Goal: Transaction & Acquisition: Purchase product/service

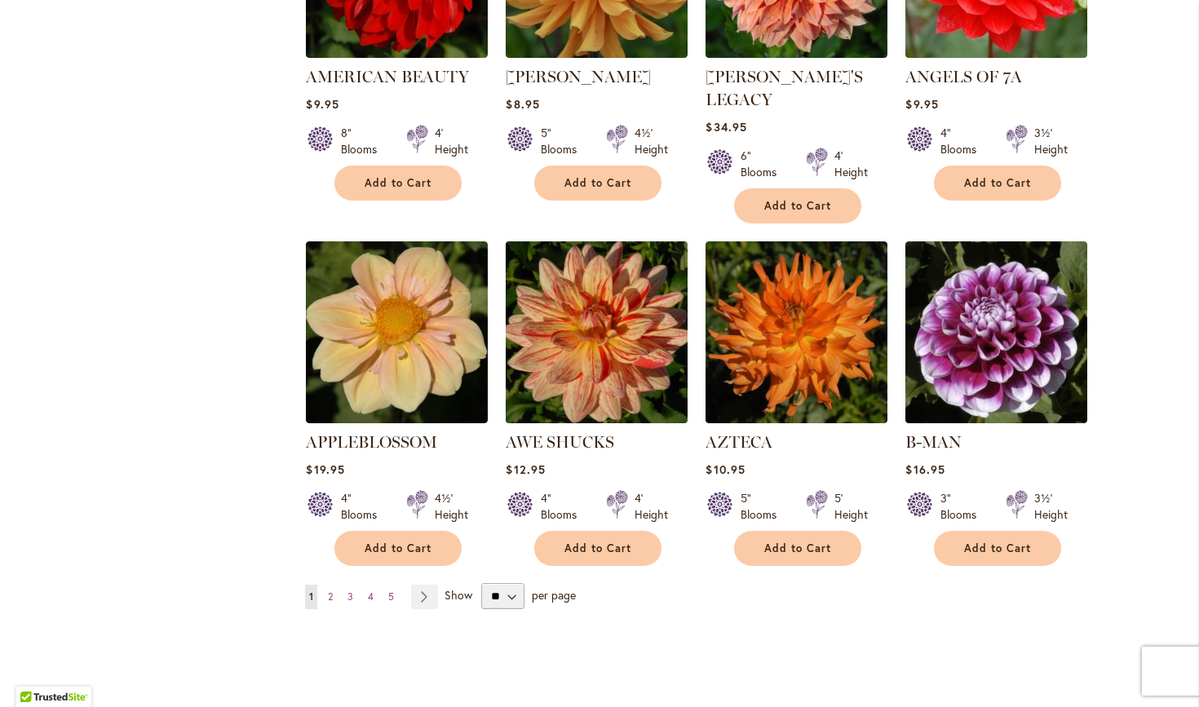
scroll to position [1244, 0]
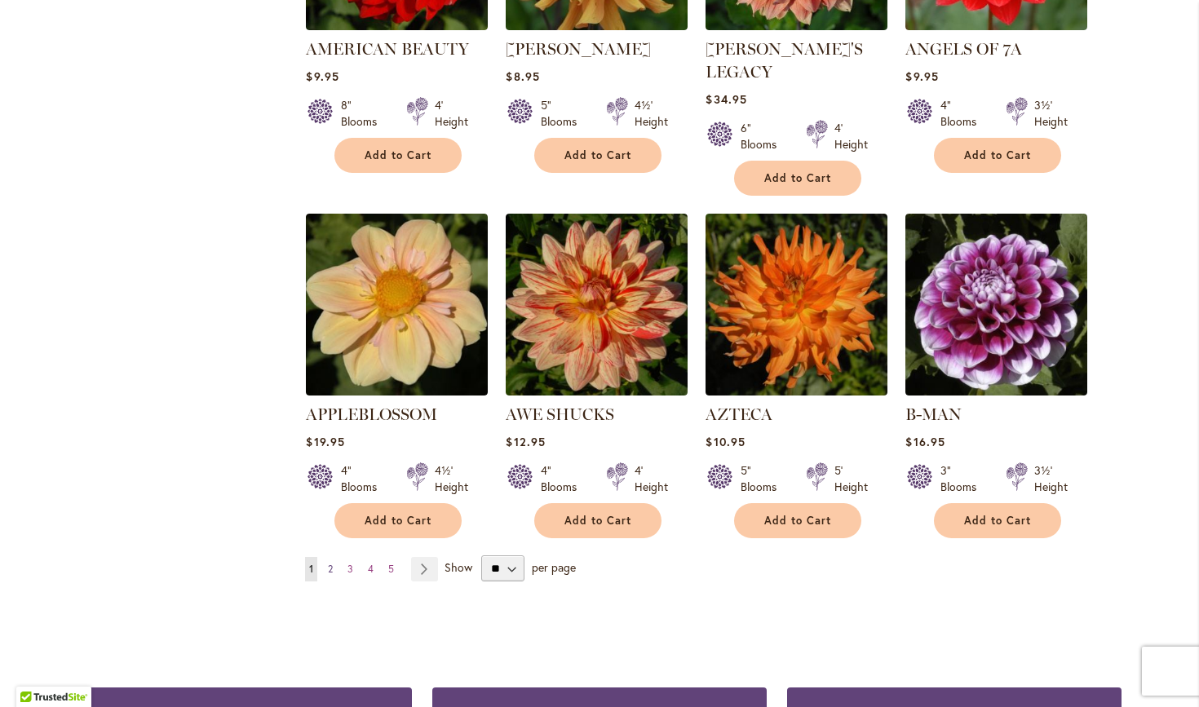
click at [329, 563] on span "2" at bounding box center [330, 569] width 5 height 12
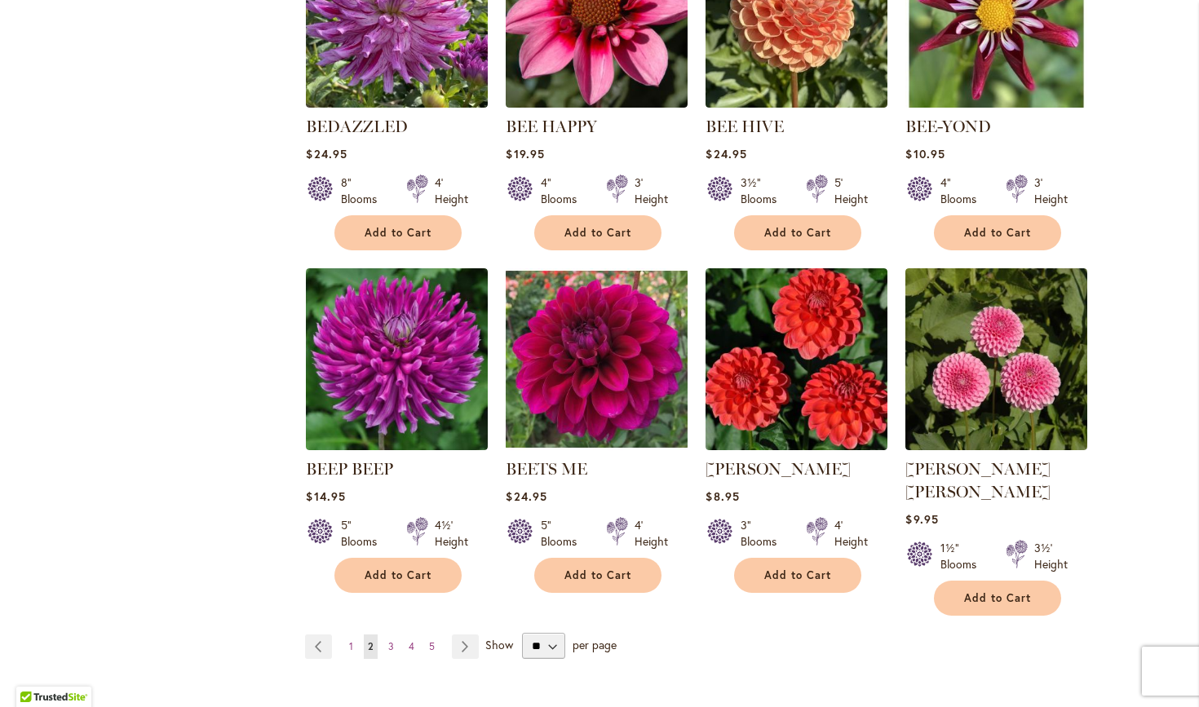
scroll to position [1184, 0]
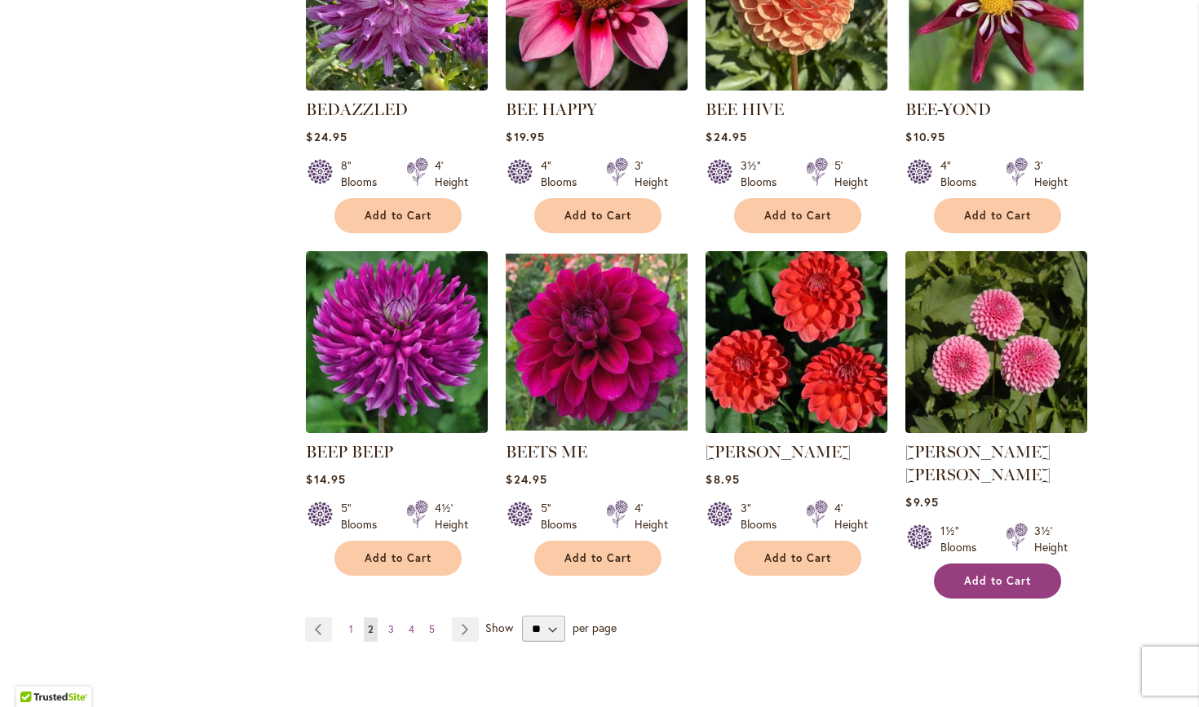
click at [984, 574] on span "Add to Cart" at bounding box center [997, 581] width 67 height 14
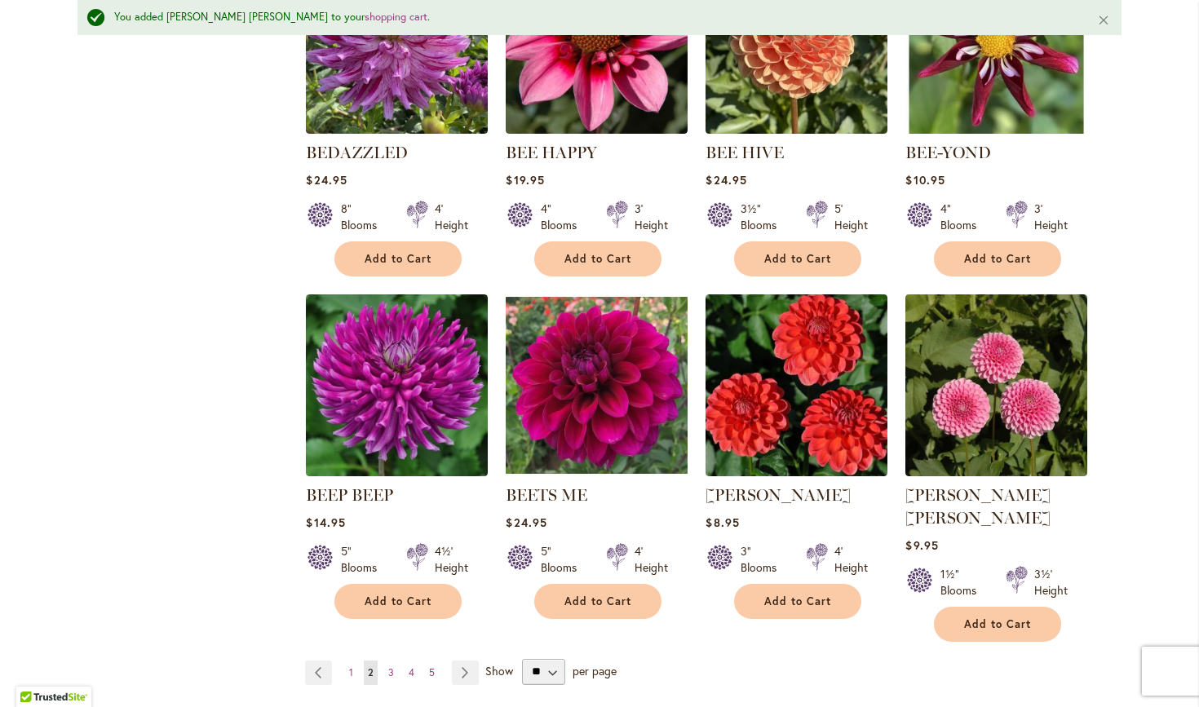
scroll to position [1330, 0]
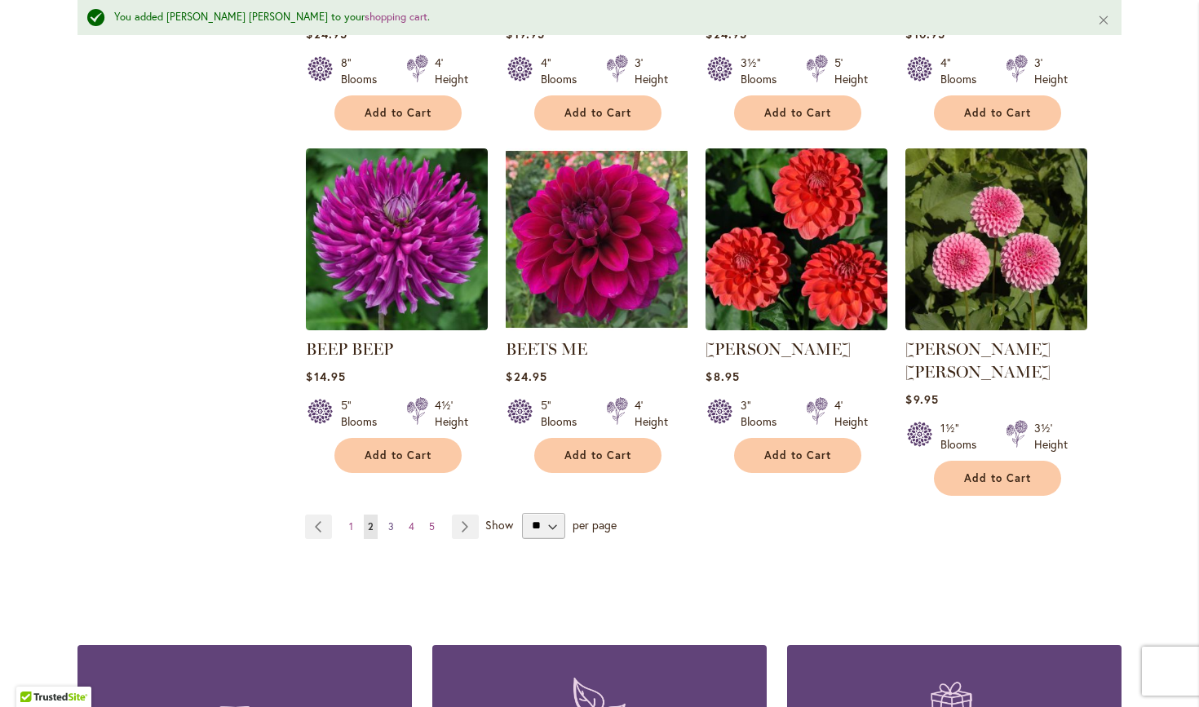
click at [392, 520] on span "3" at bounding box center [391, 526] width 6 height 12
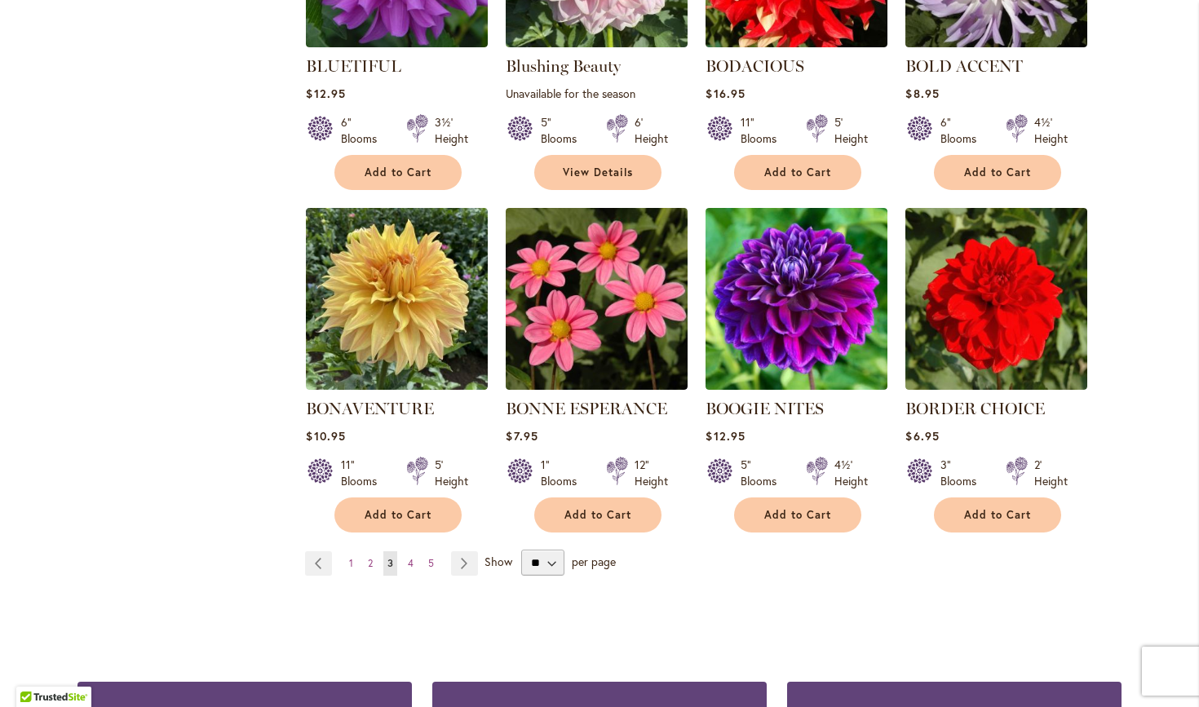
scroll to position [1233, 0]
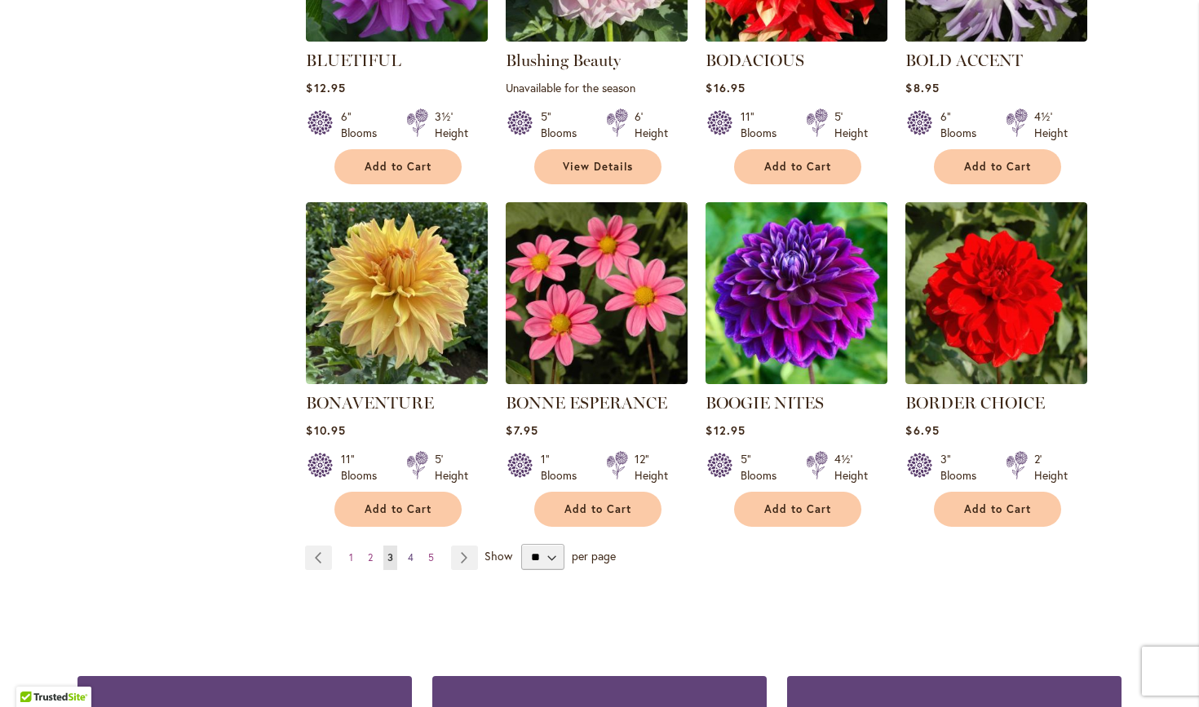
click at [410, 553] on span "4" at bounding box center [411, 557] width 6 height 12
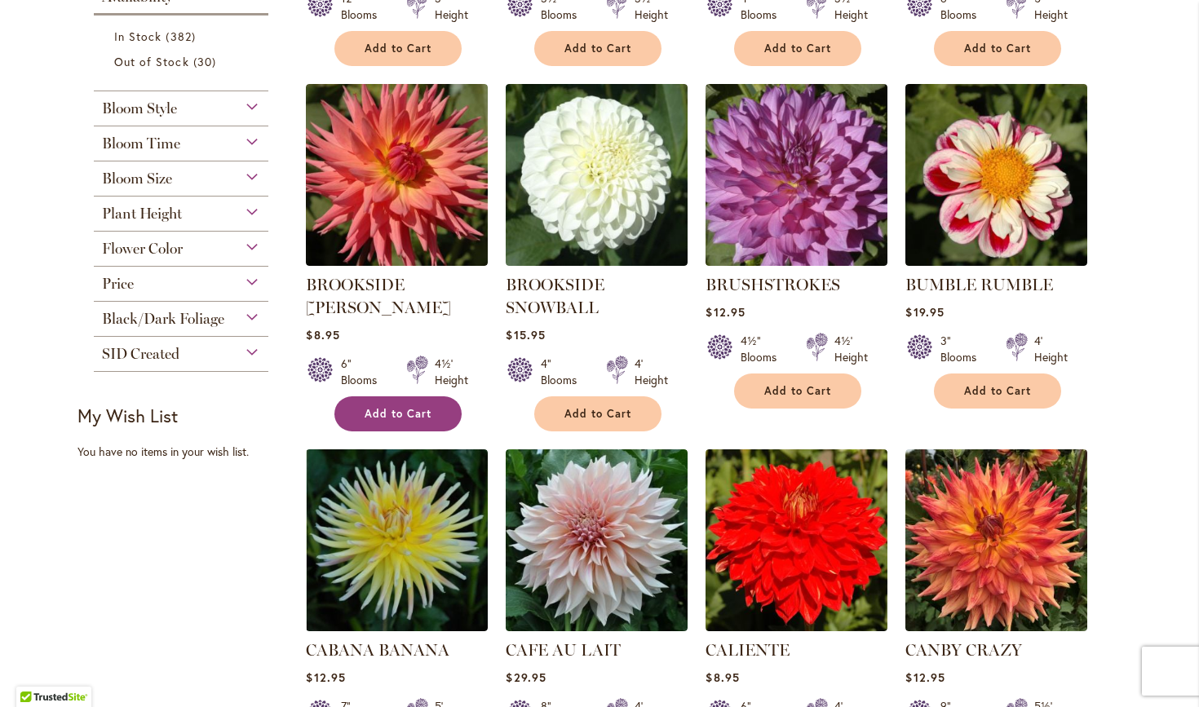
scroll to position [670, 0]
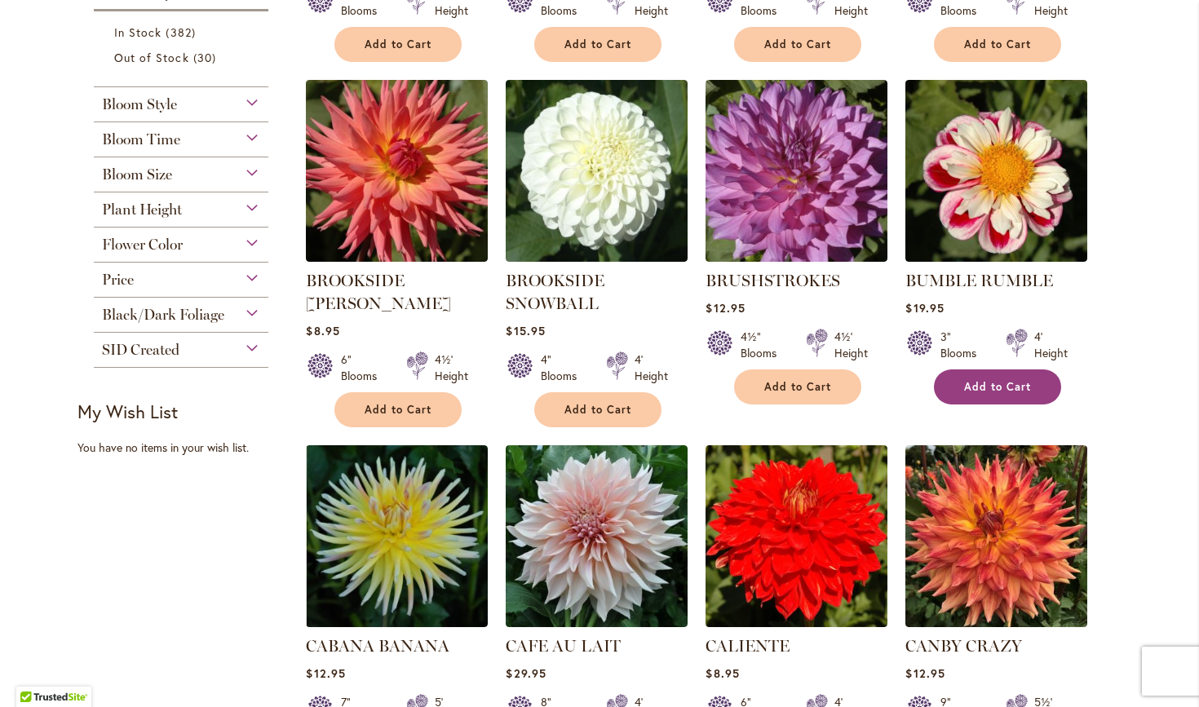
click at [1004, 380] on span "Add to Cart" at bounding box center [997, 387] width 67 height 14
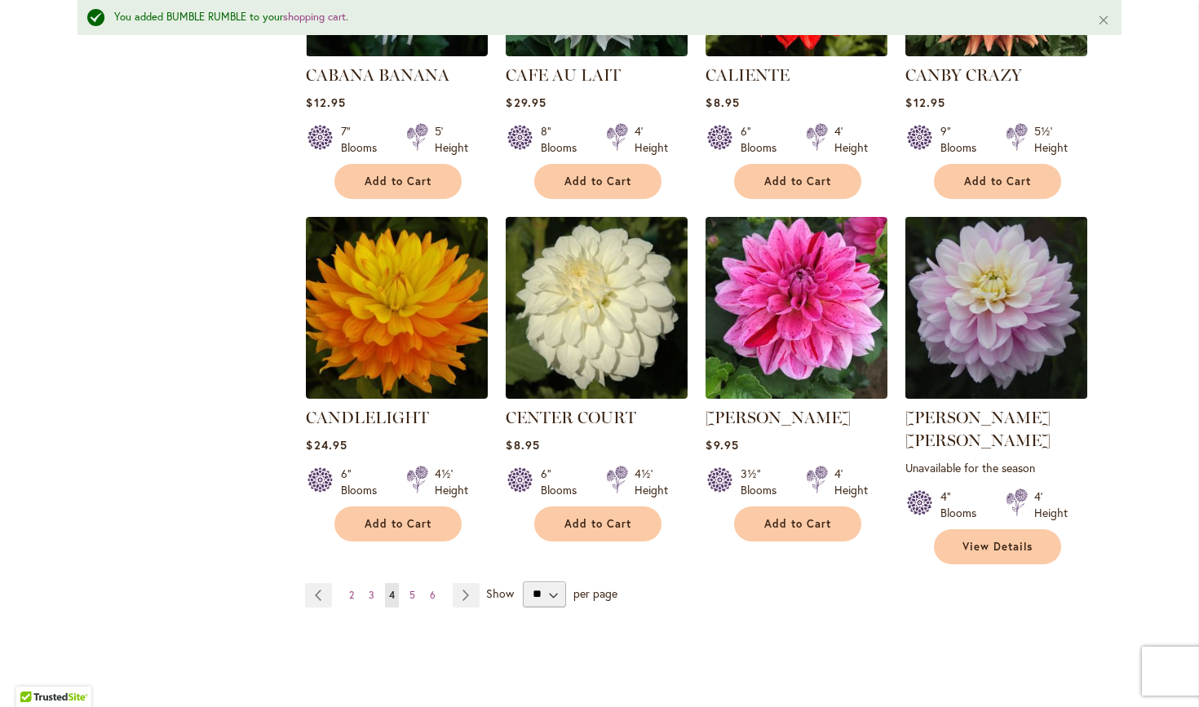
scroll to position [1313, 0]
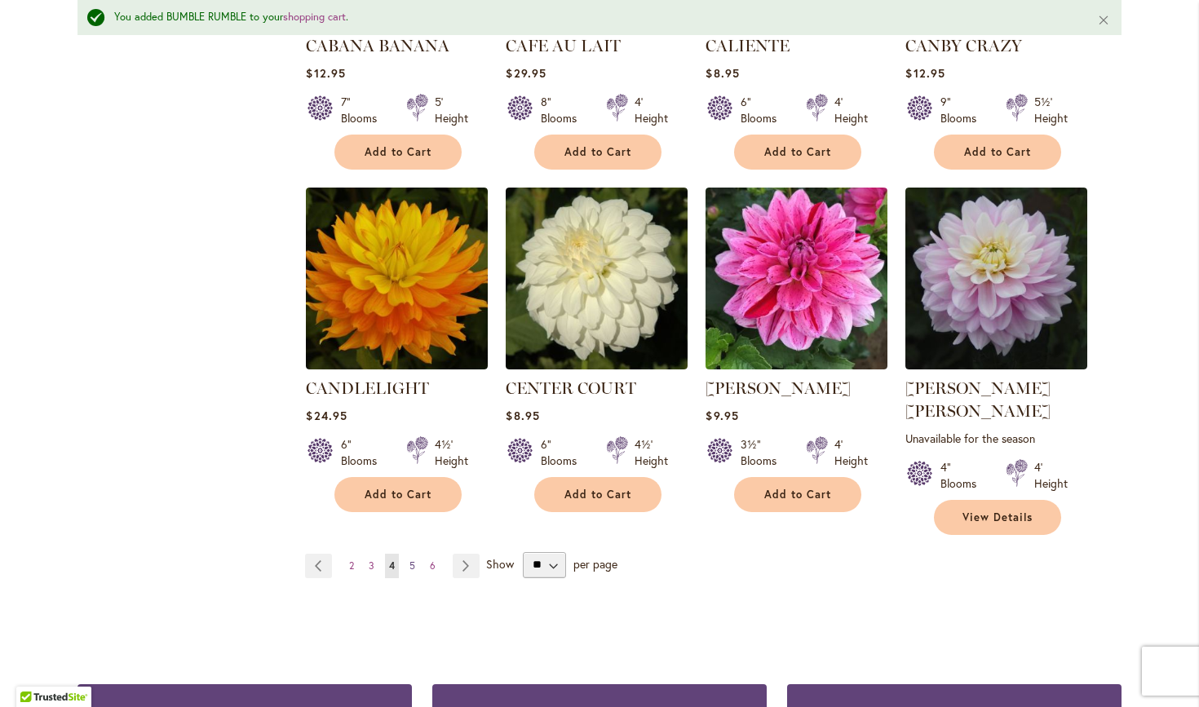
click at [411, 560] on span "5" at bounding box center [413, 566] width 6 height 12
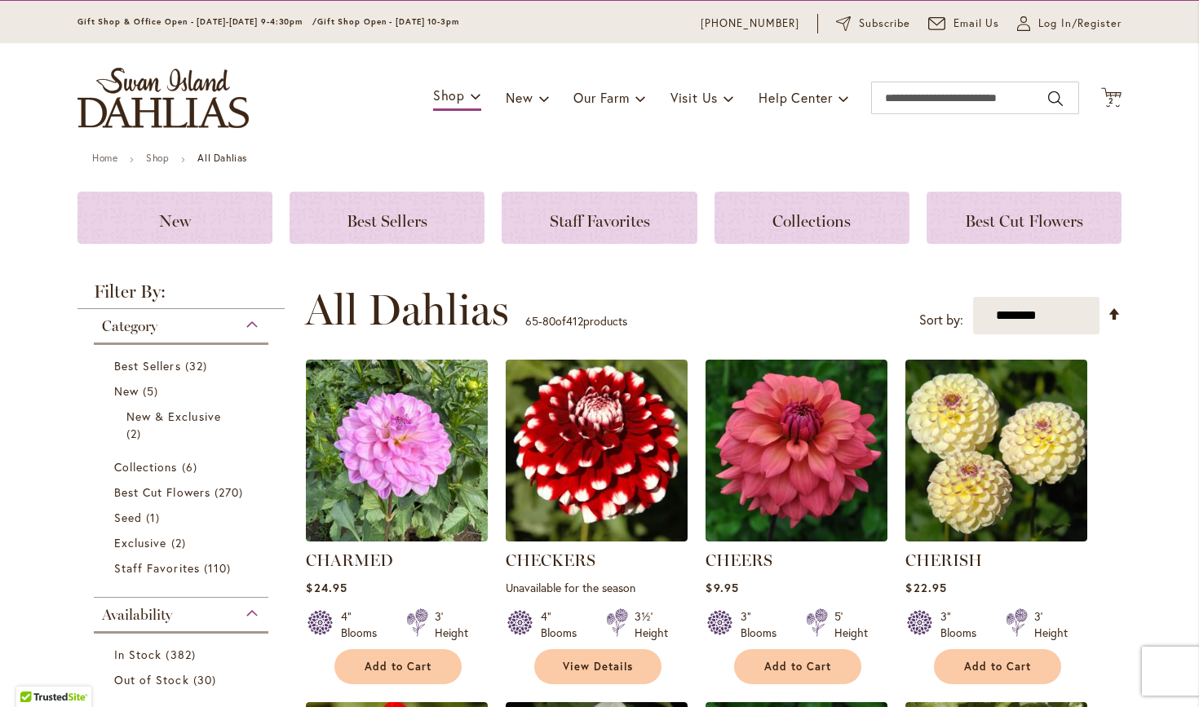
scroll to position [122, 0]
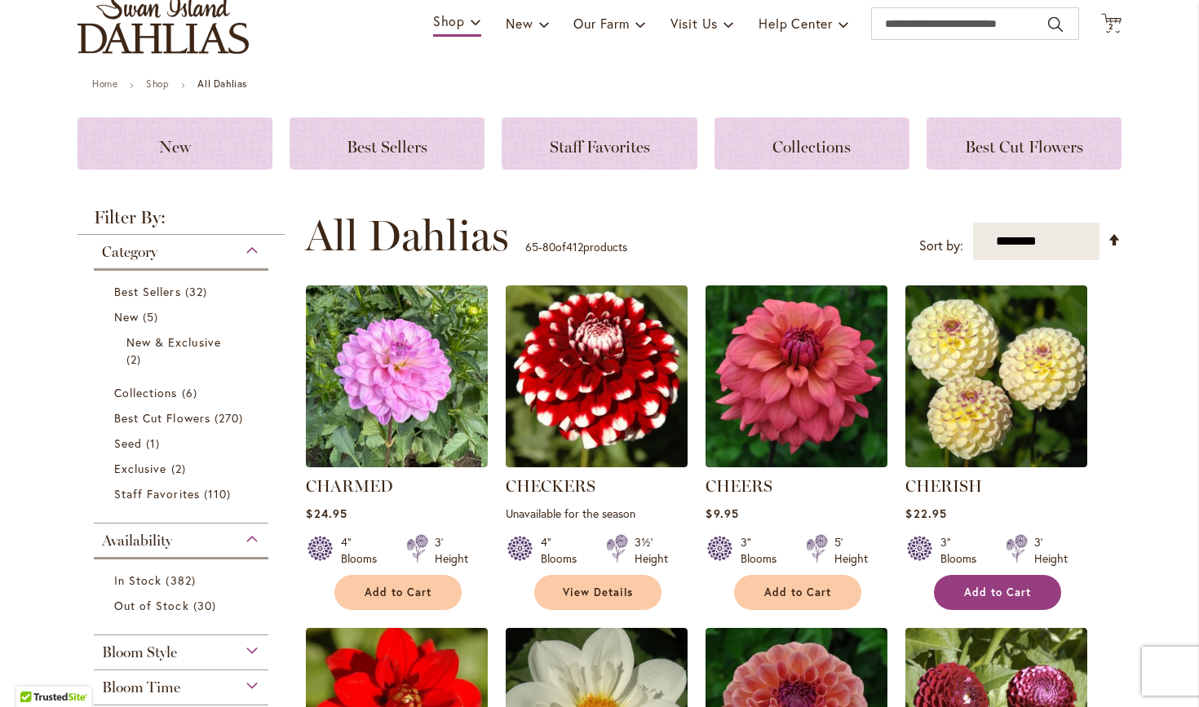
click at [997, 592] on span "Add to Cart" at bounding box center [997, 593] width 67 height 14
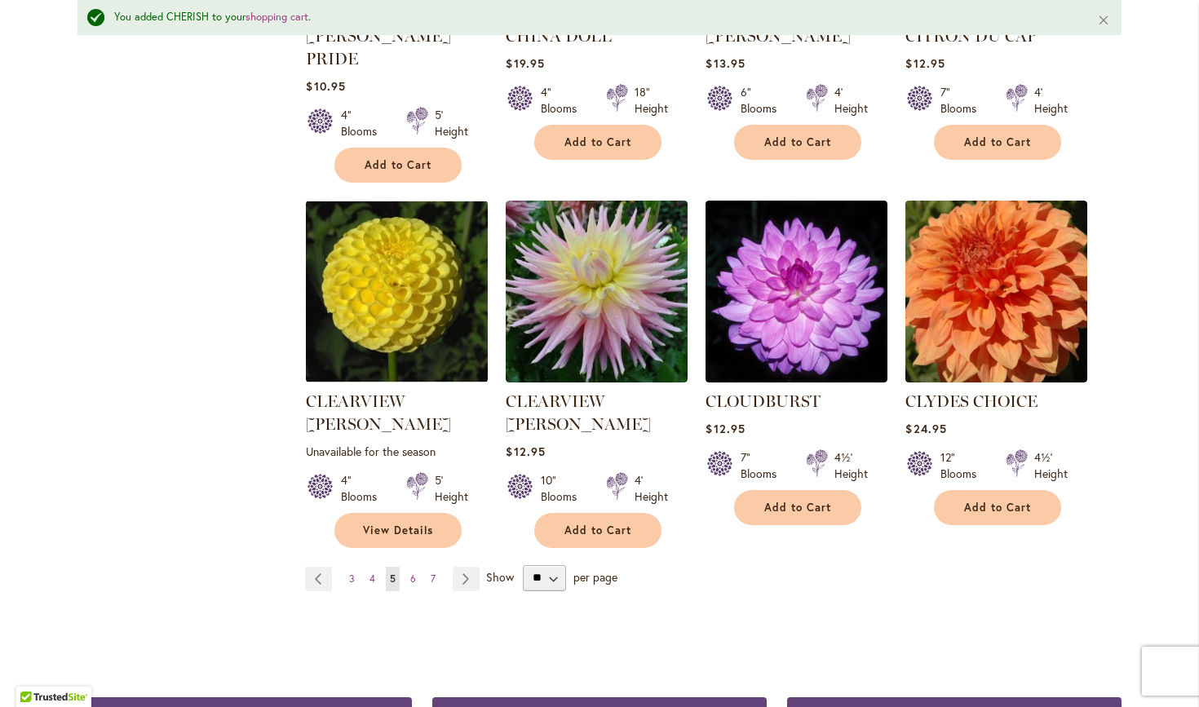
scroll to position [1326, 0]
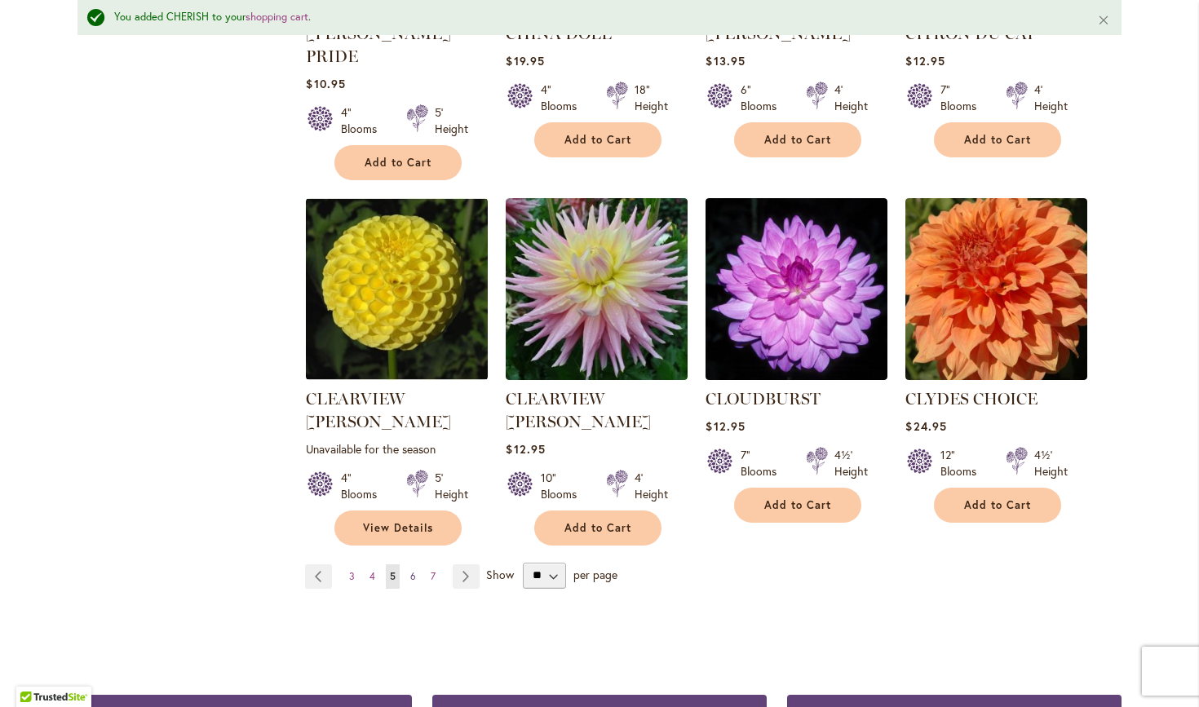
click at [411, 570] on span "6" at bounding box center [413, 576] width 6 height 12
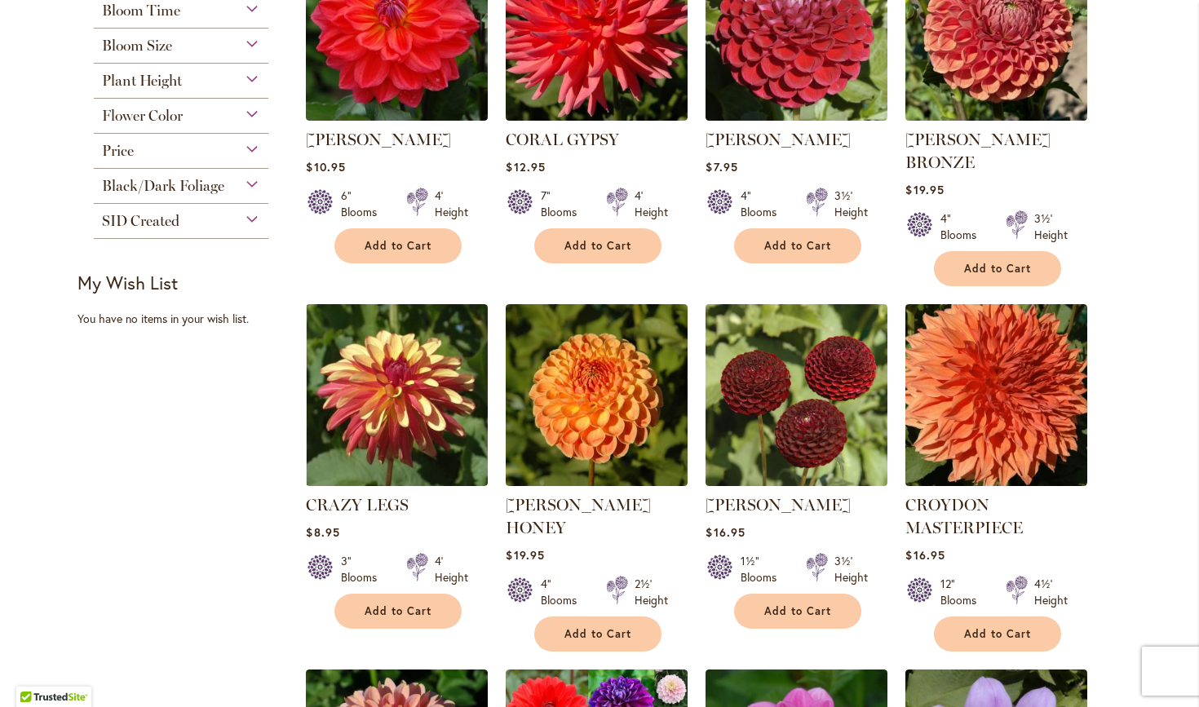
scroll to position [469, 0]
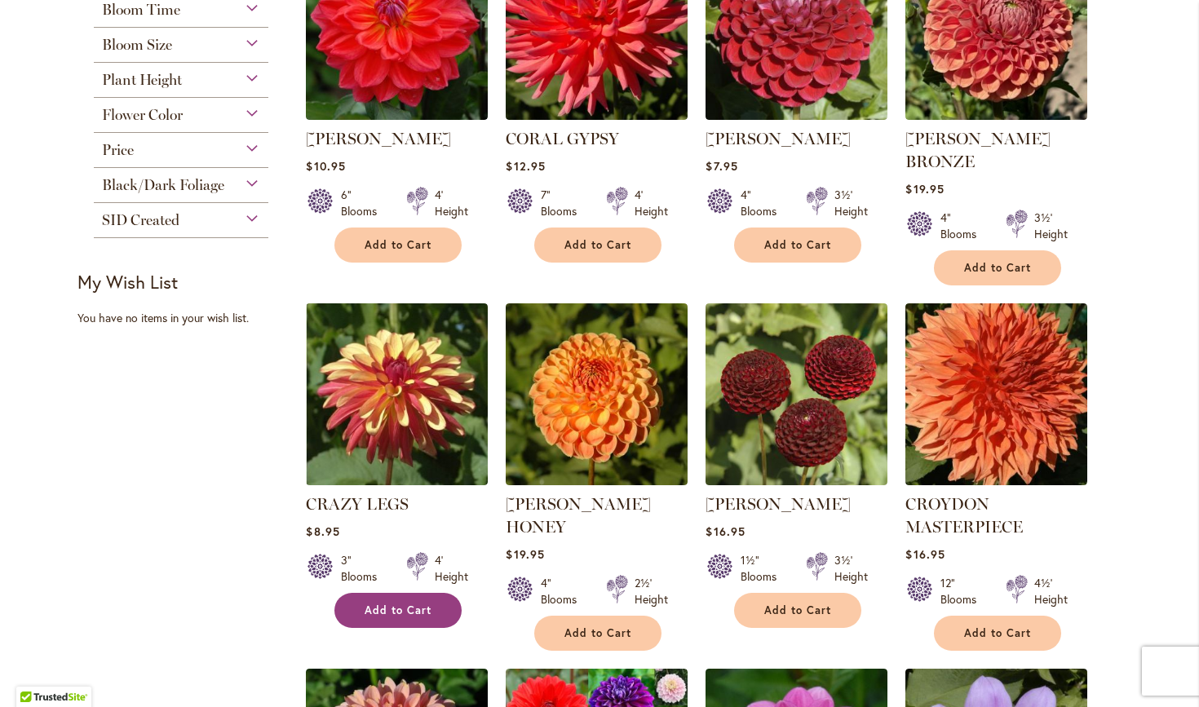
click at [429, 604] on span "Add to Cart" at bounding box center [398, 611] width 67 height 14
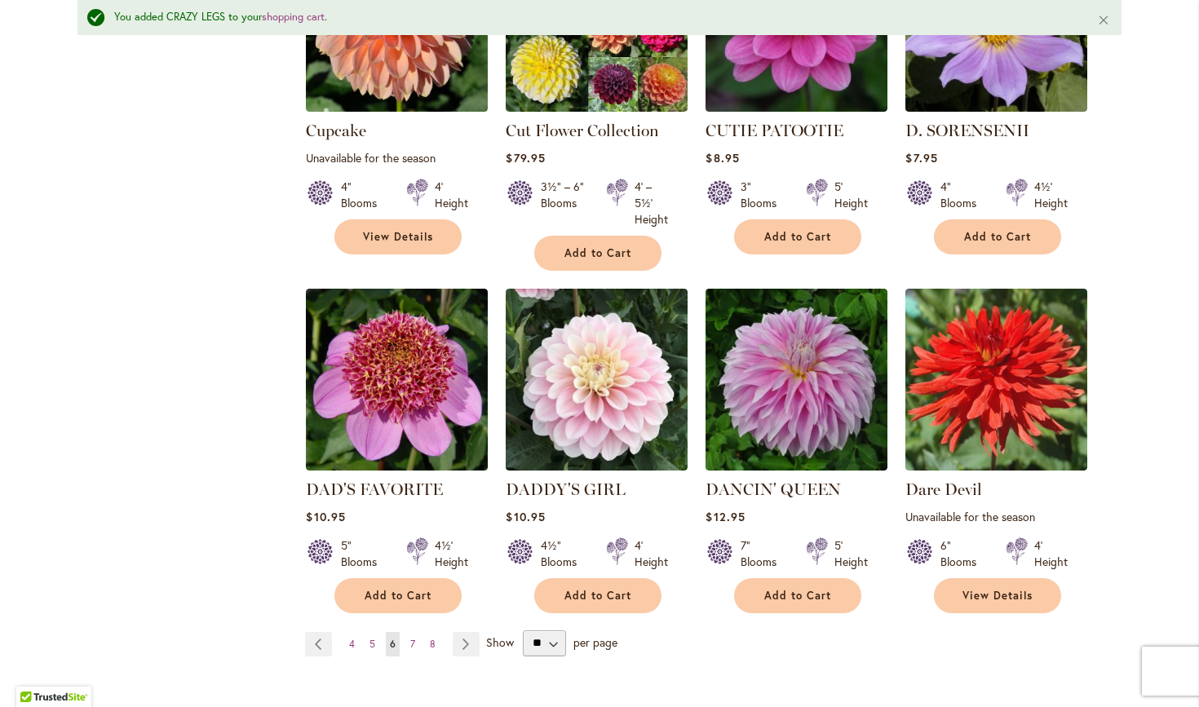
scroll to position [1339, 0]
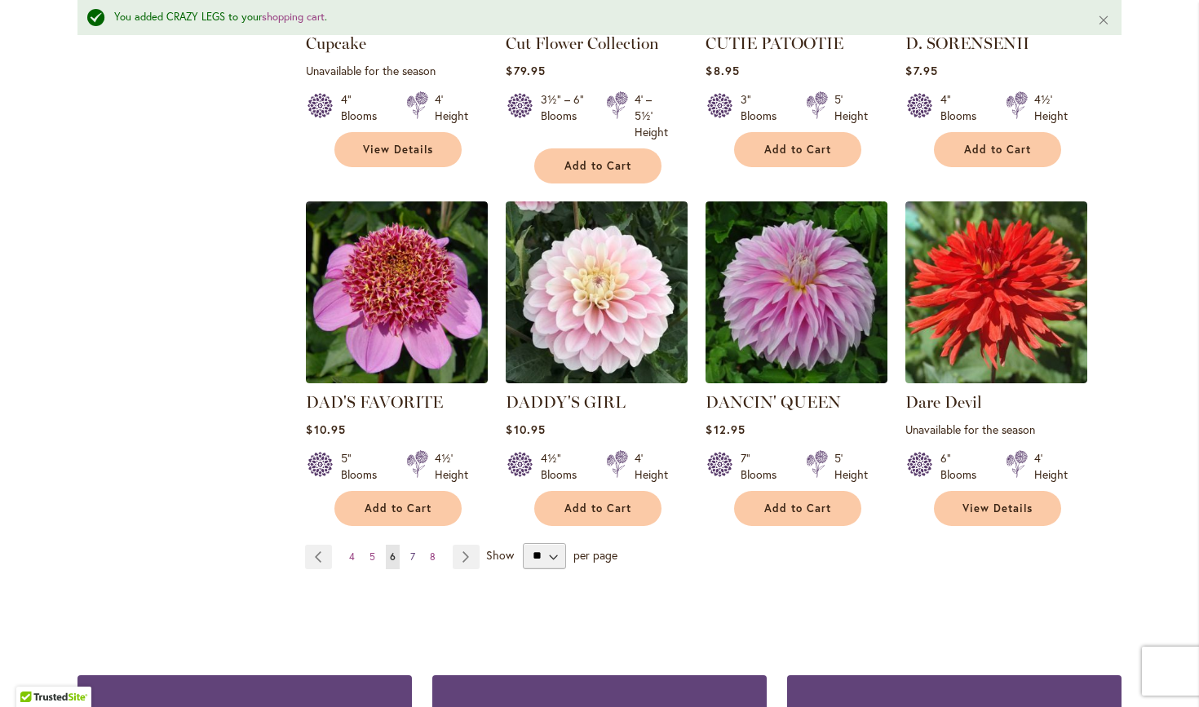
click at [407, 545] on link "Page 7" at bounding box center [412, 557] width 13 height 24
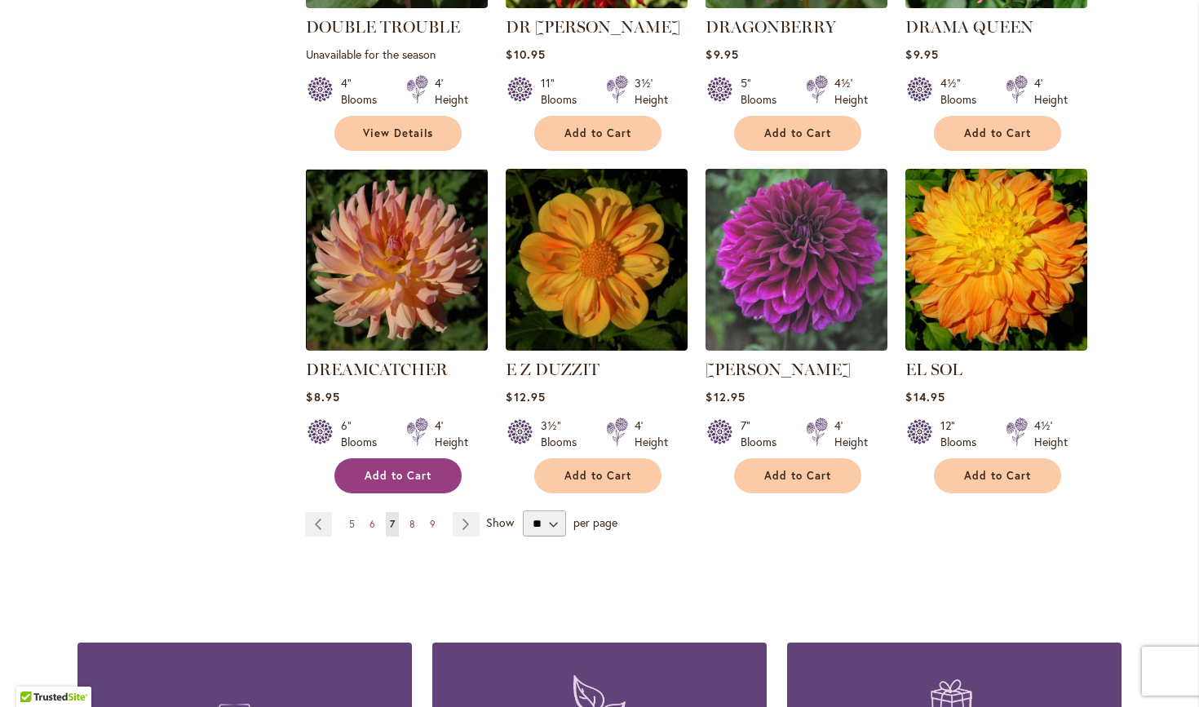
scroll to position [1332, 0]
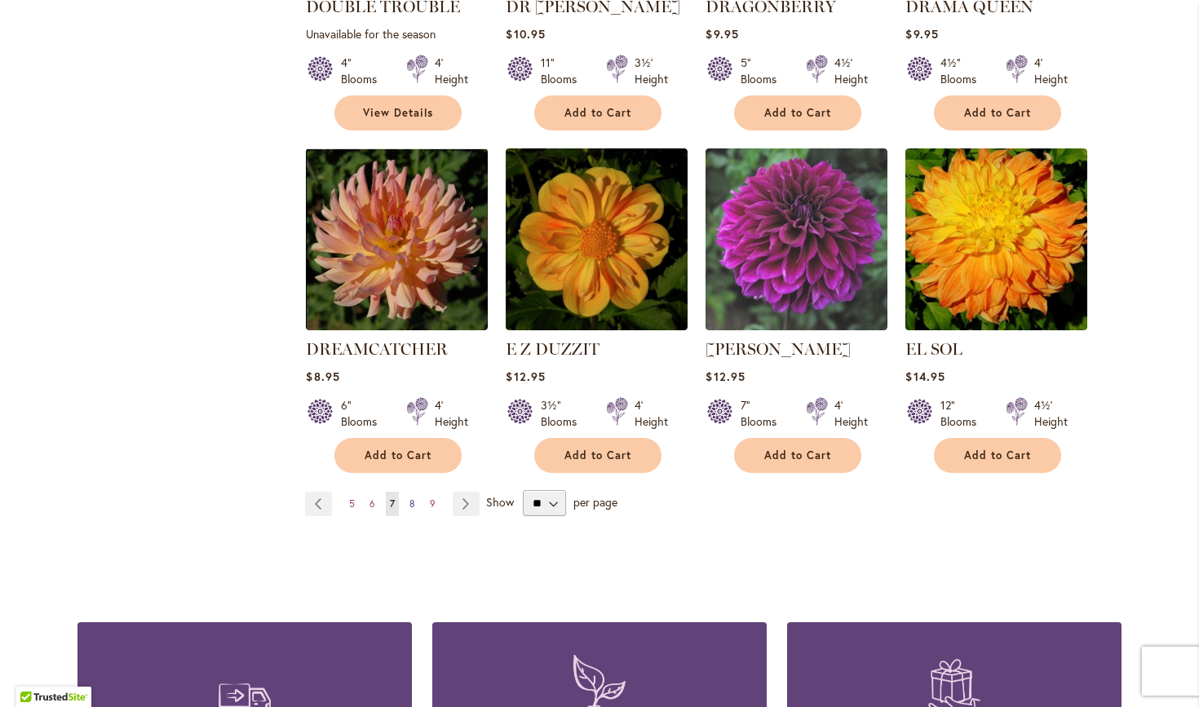
click at [414, 498] on span "8" at bounding box center [413, 504] width 6 height 12
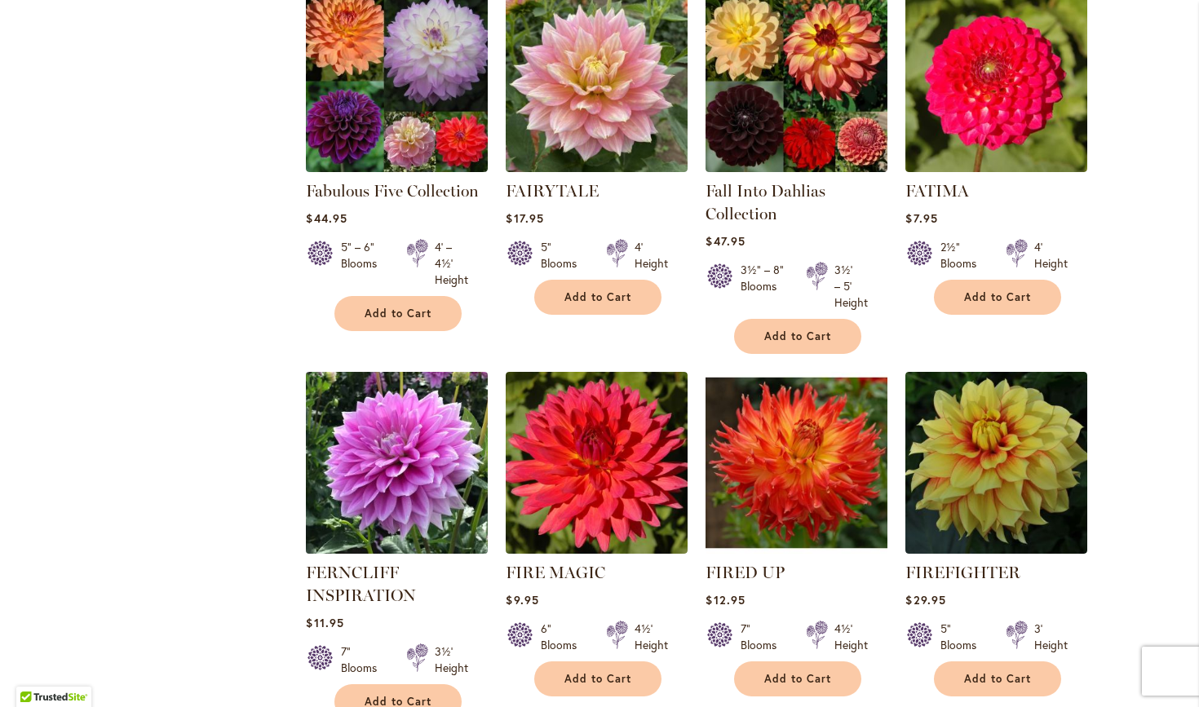
scroll to position [1251, 0]
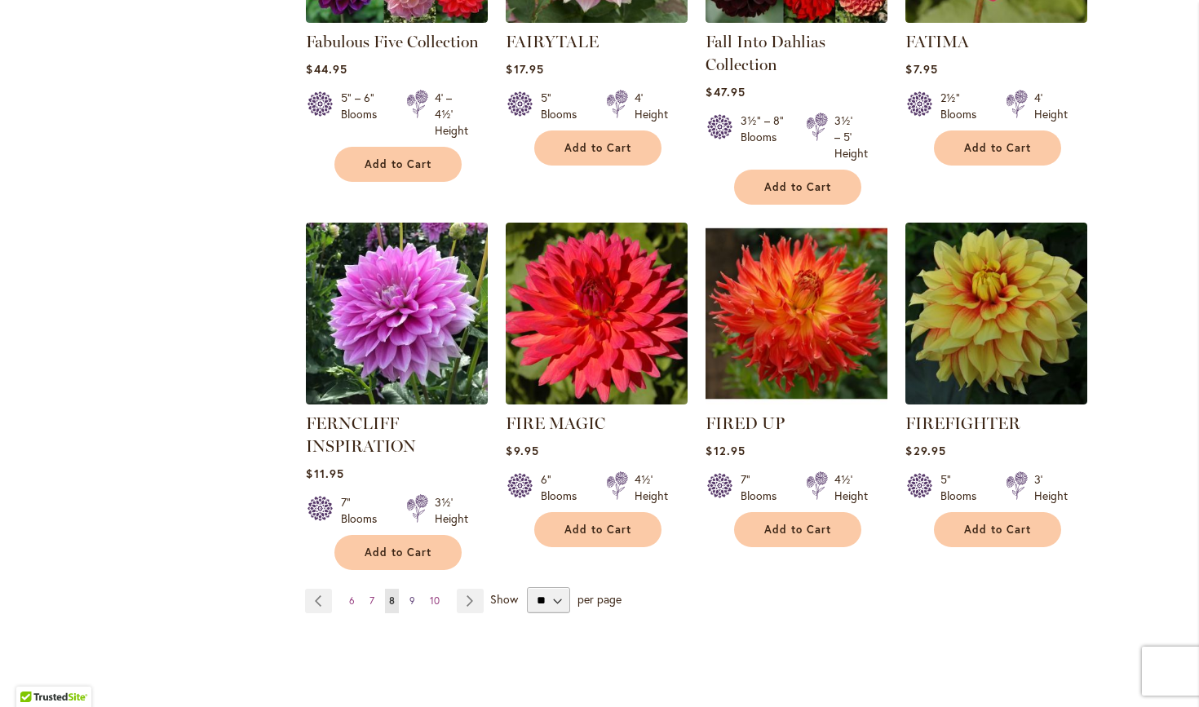
click at [410, 596] on span "9" at bounding box center [413, 601] width 6 height 12
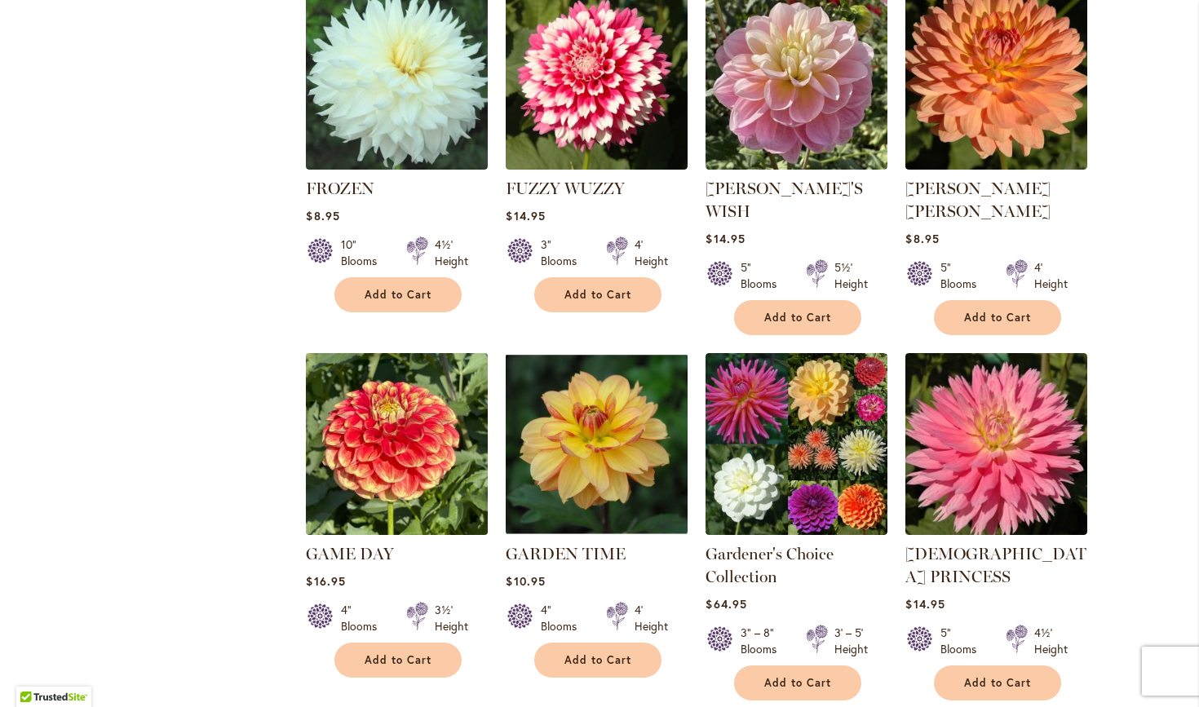
scroll to position [1211, 0]
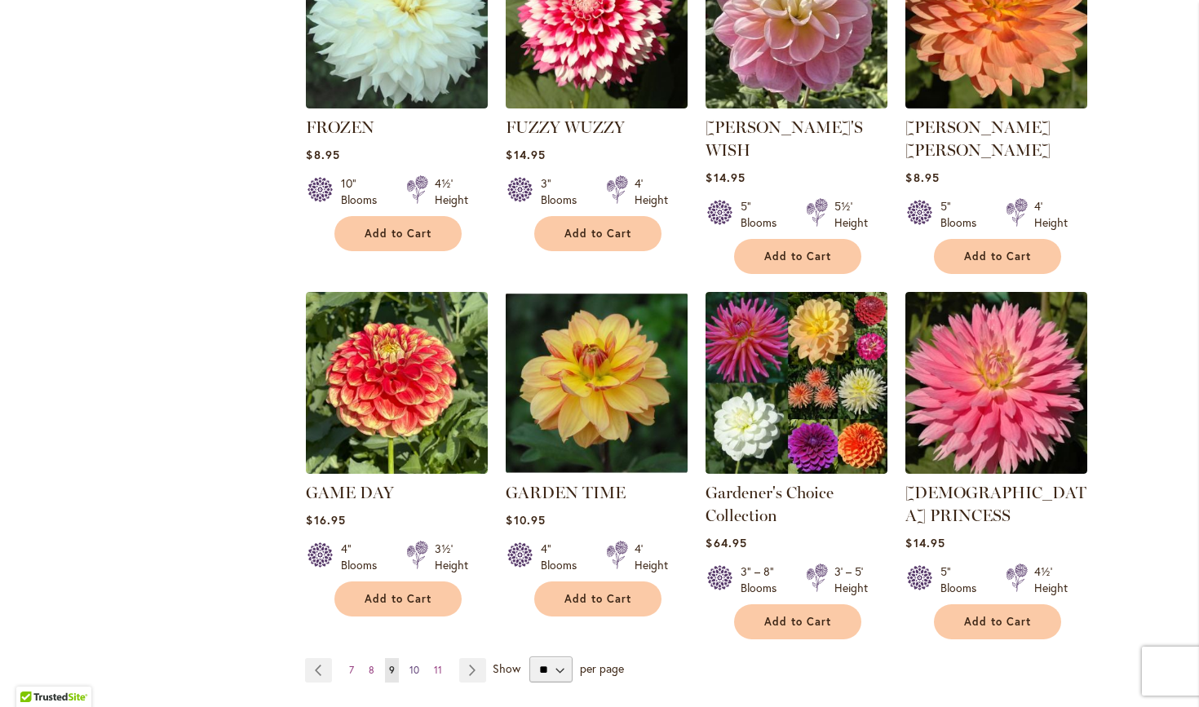
click at [417, 658] on link "Page 10" at bounding box center [414, 670] width 18 height 24
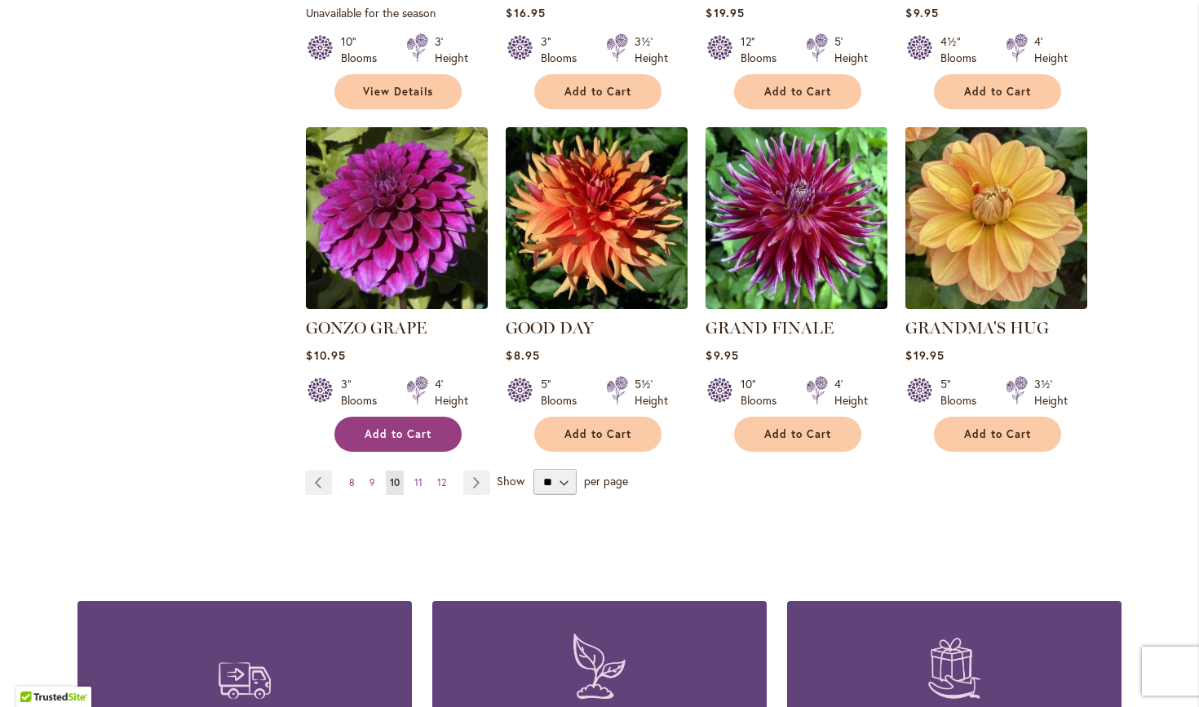
scroll to position [1331, 0]
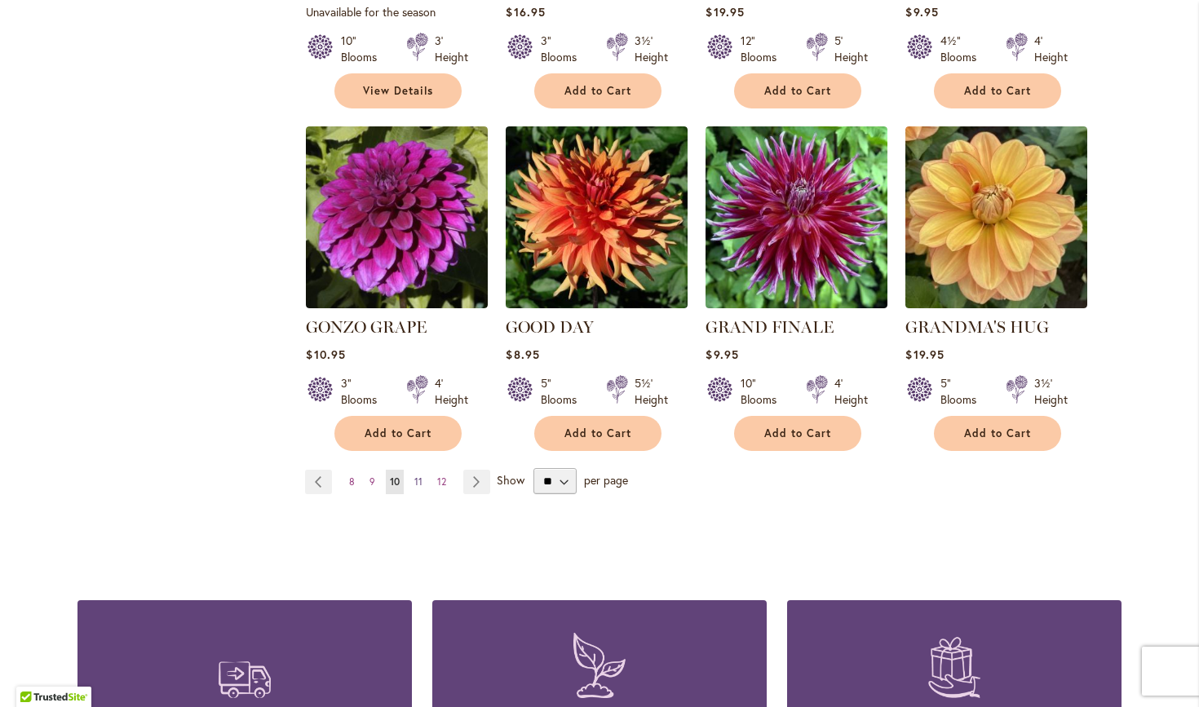
click at [414, 476] on span "11" at bounding box center [418, 482] width 8 height 12
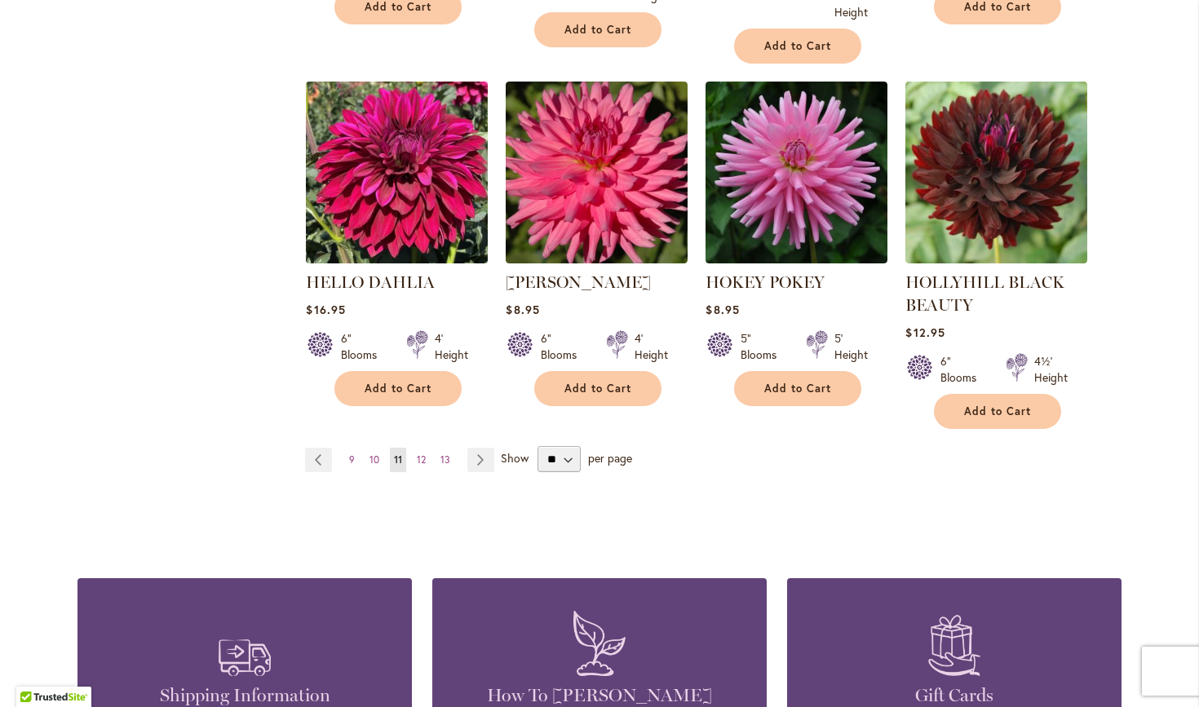
scroll to position [1486, 0]
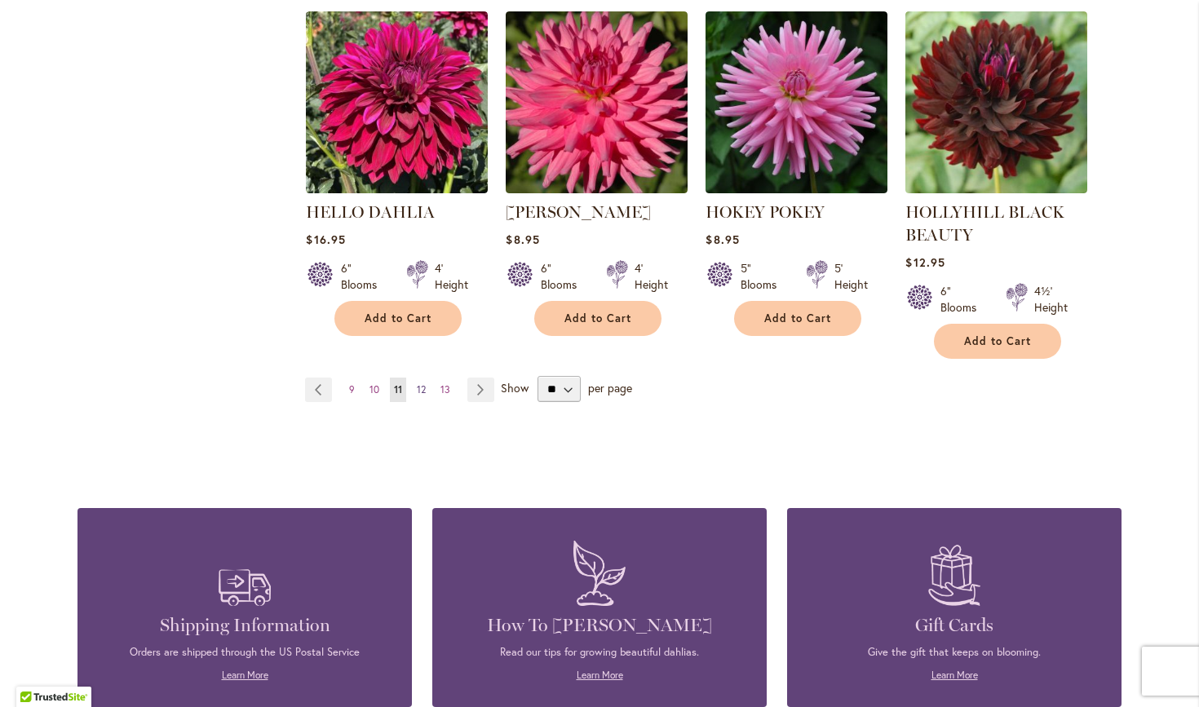
click at [419, 387] on span "12" at bounding box center [421, 389] width 9 height 12
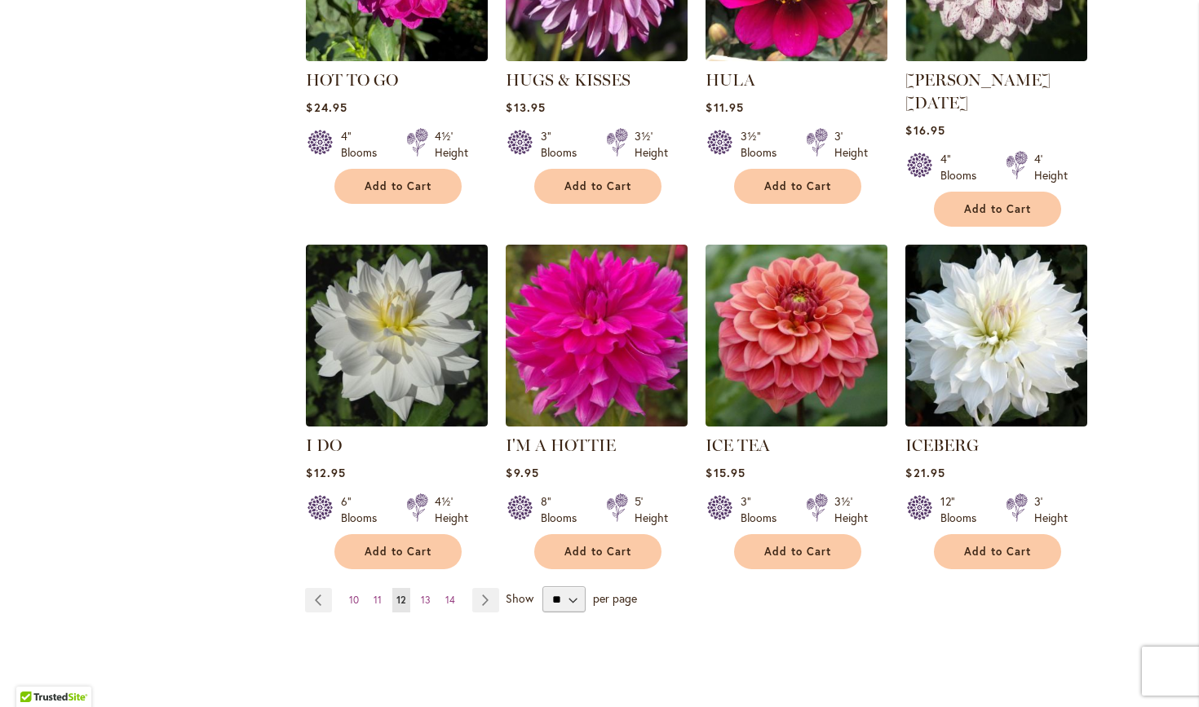
scroll to position [1231, 0]
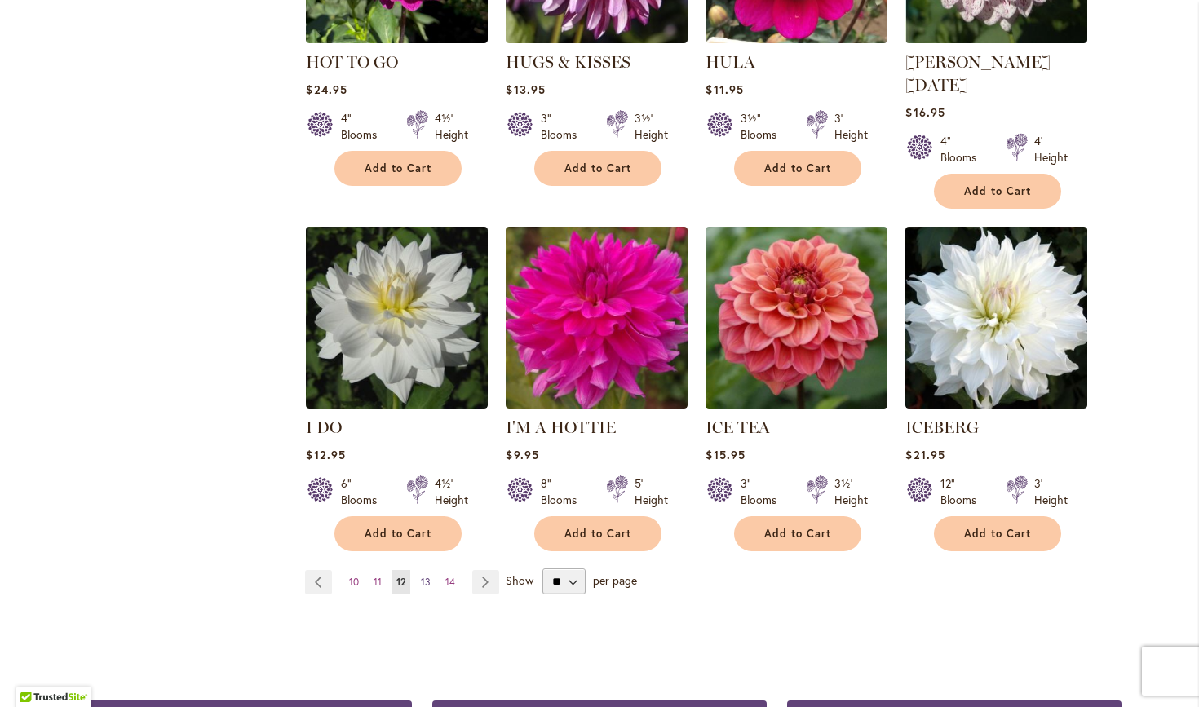
click at [423, 576] on span "13" at bounding box center [426, 582] width 10 height 12
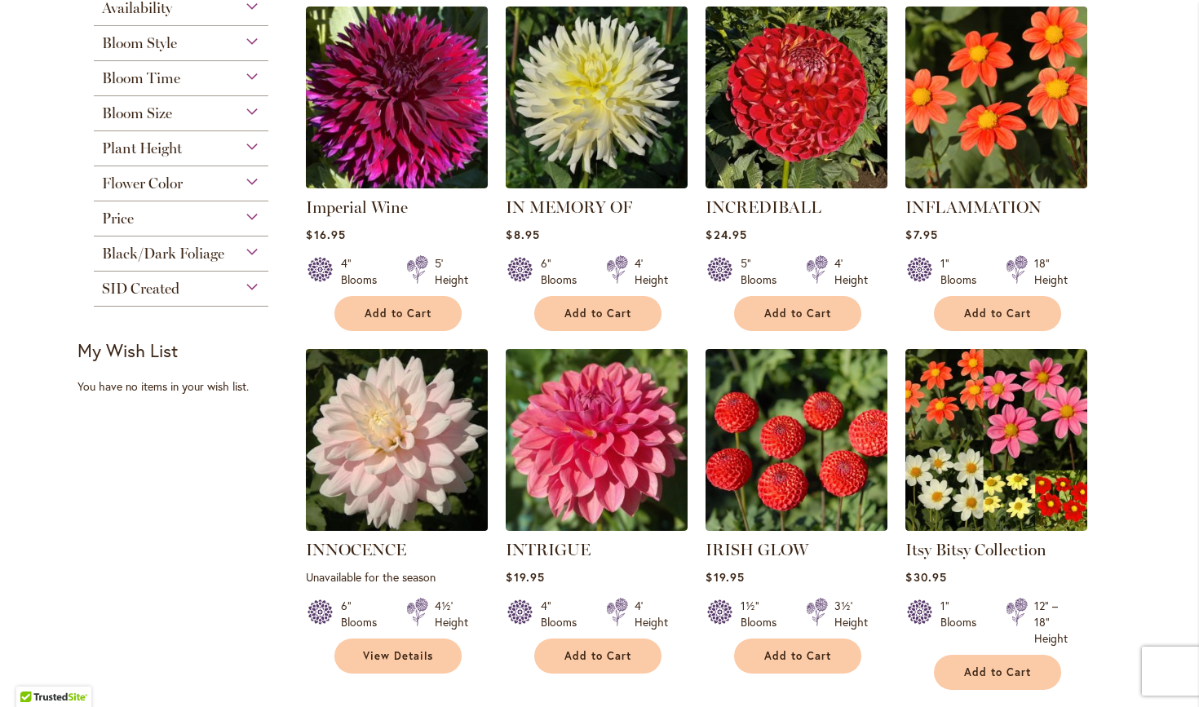
scroll to position [406, 0]
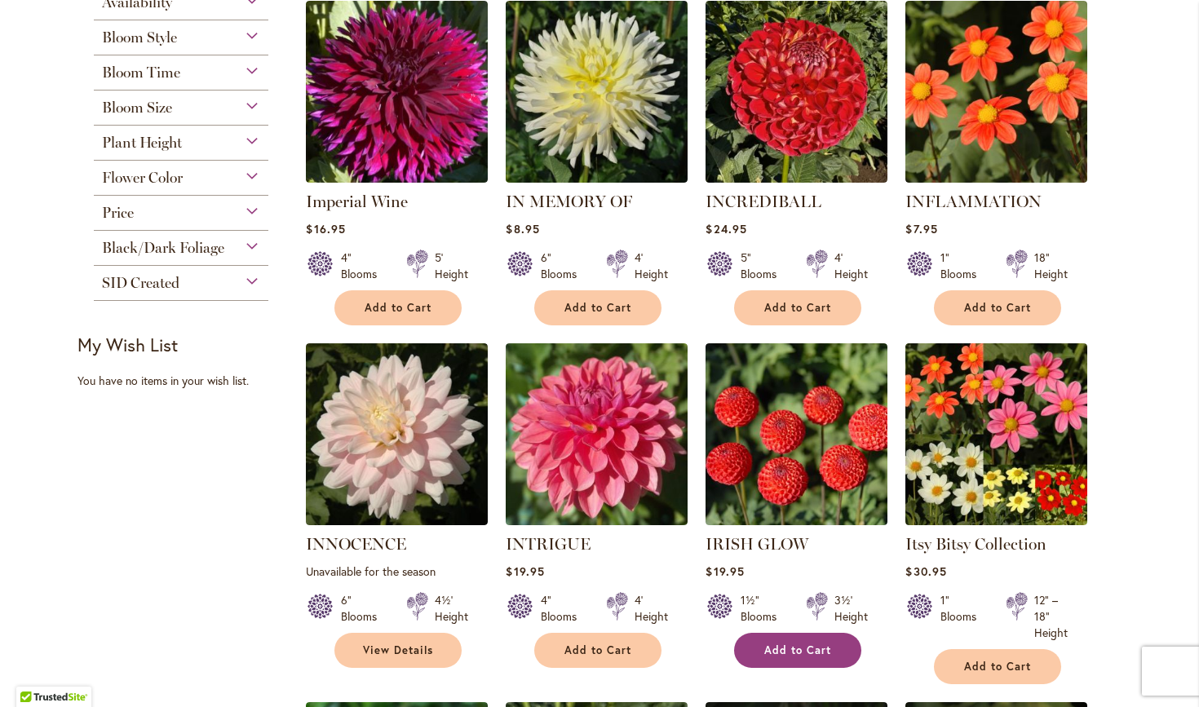
click at [769, 644] on span "Add to Cart" at bounding box center [797, 651] width 67 height 14
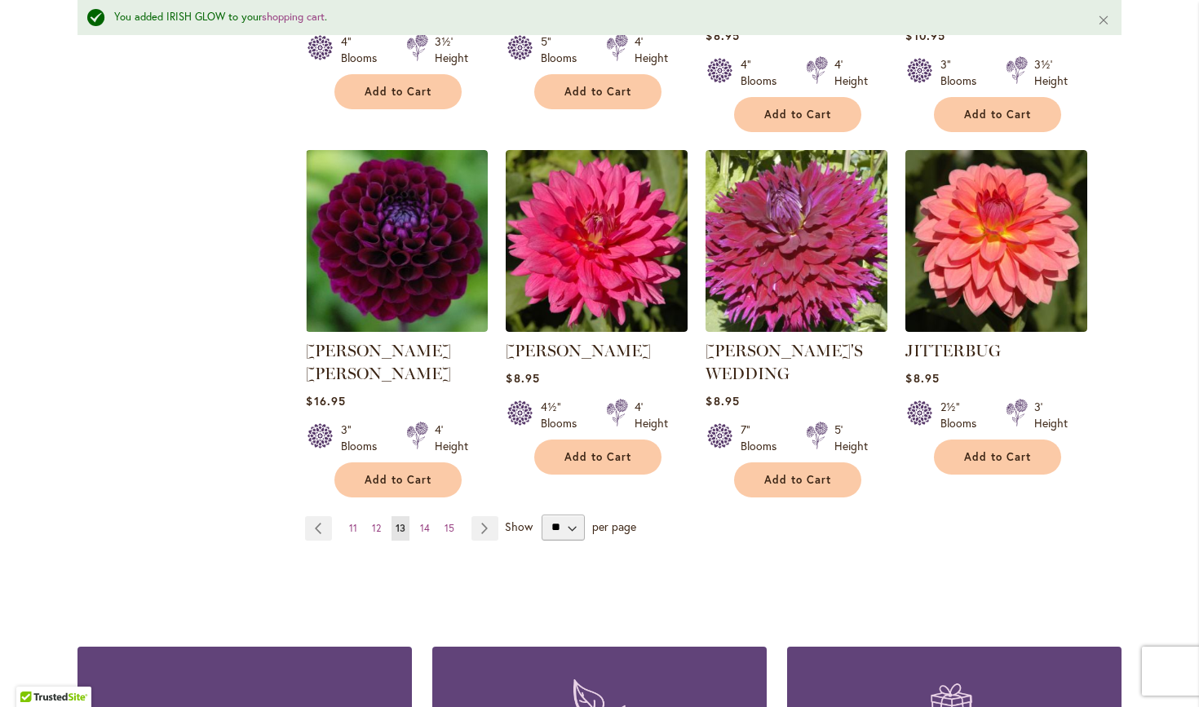
scroll to position [1380, 0]
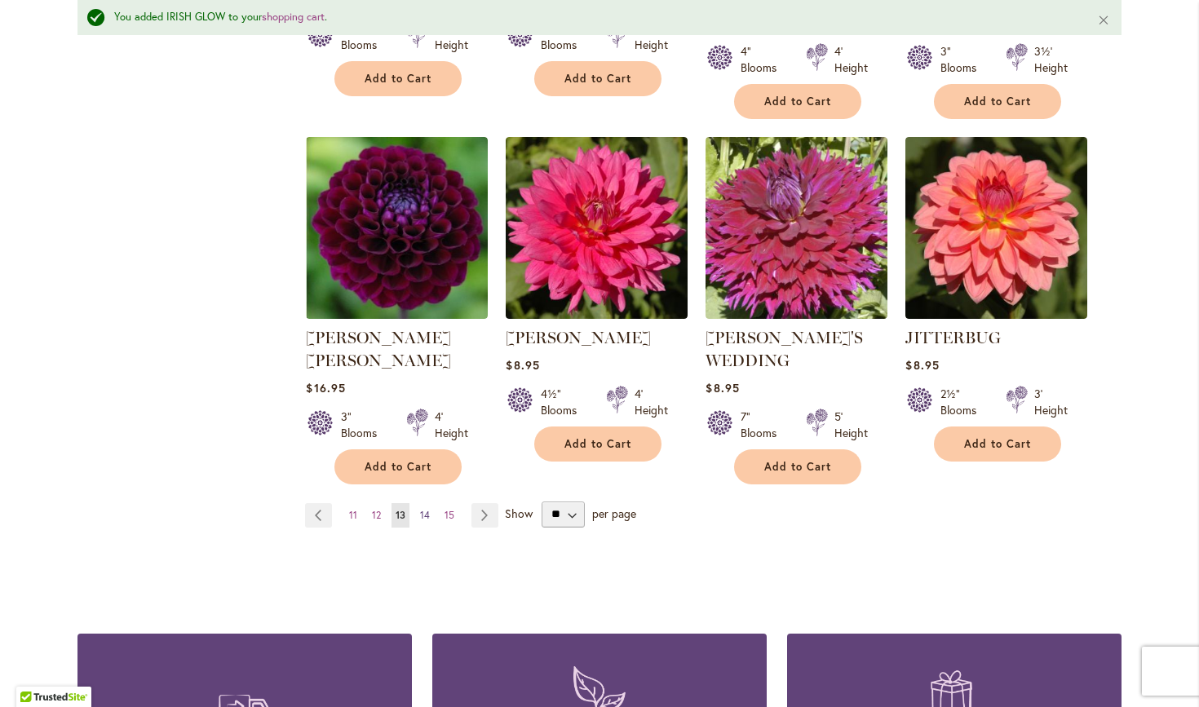
click at [427, 509] on span "14" at bounding box center [425, 515] width 10 height 12
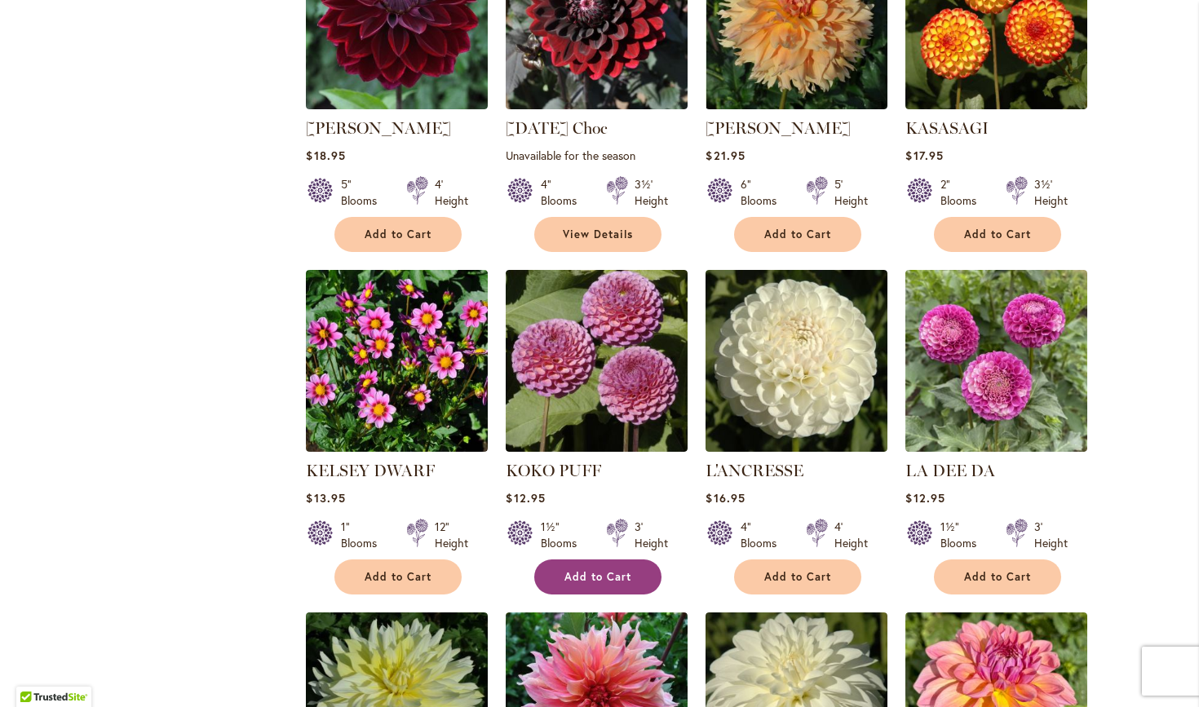
scroll to position [887, 0]
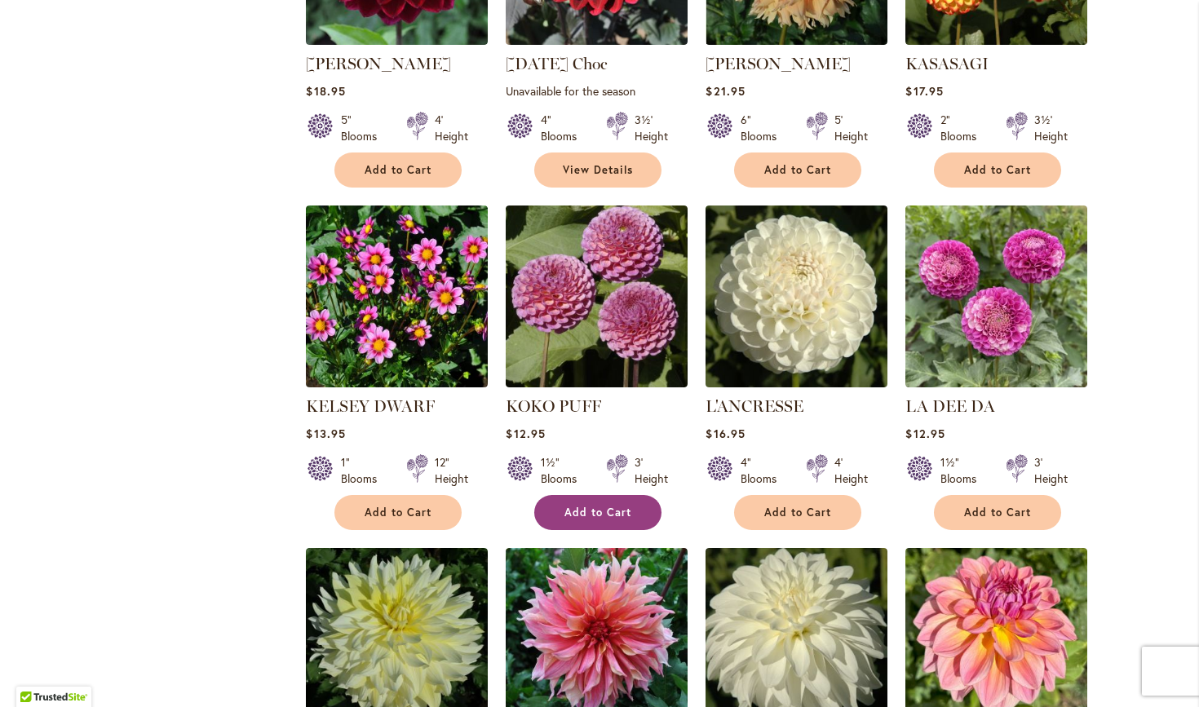
click at [588, 506] on span "Add to Cart" at bounding box center [598, 513] width 67 height 14
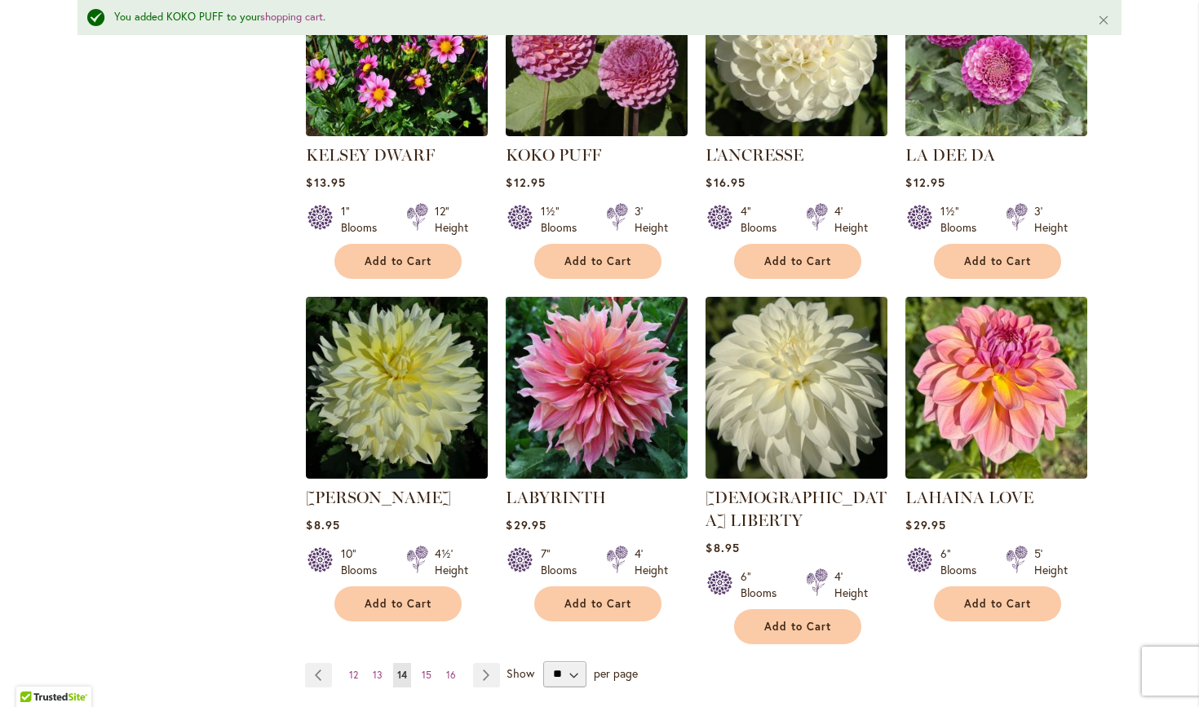
scroll to position [1235, 0]
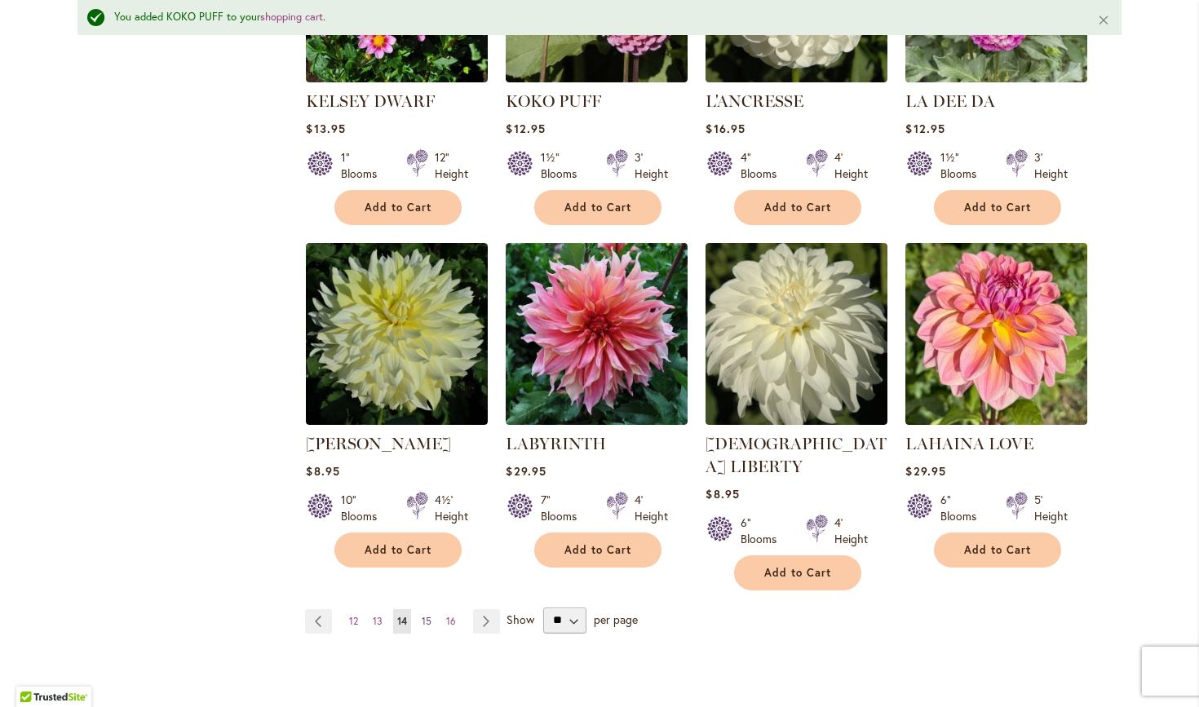
click at [423, 615] on span "15" at bounding box center [427, 621] width 10 height 12
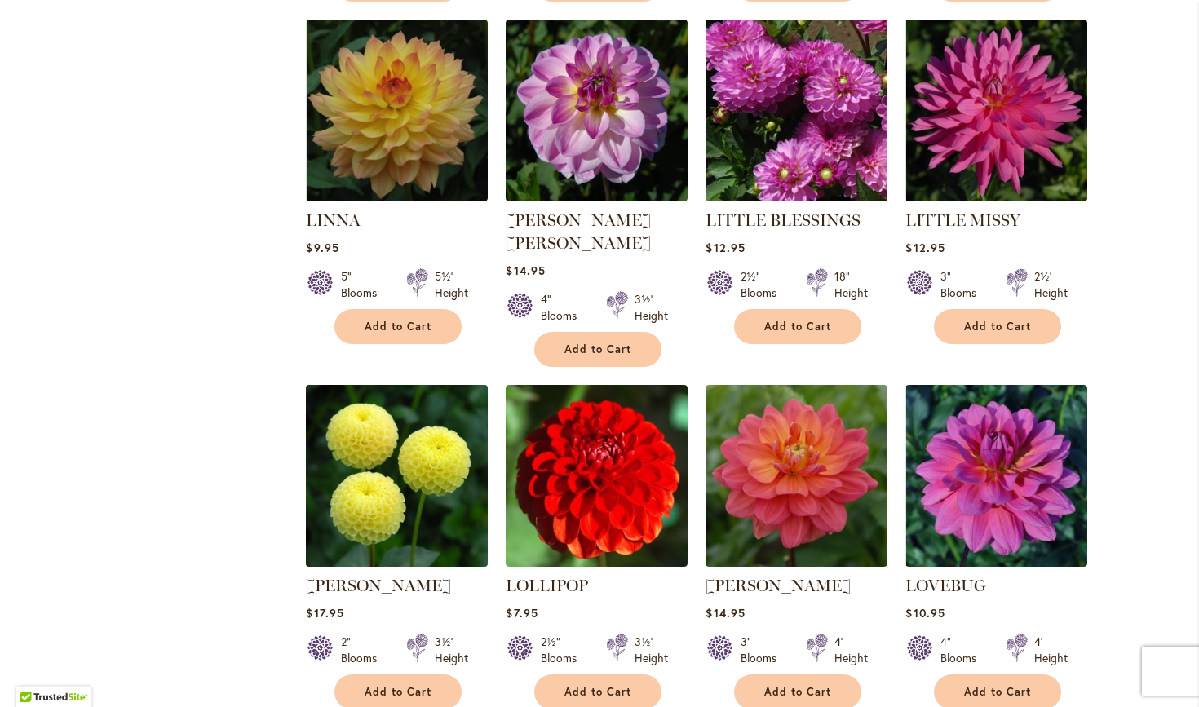
scroll to position [1095, 0]
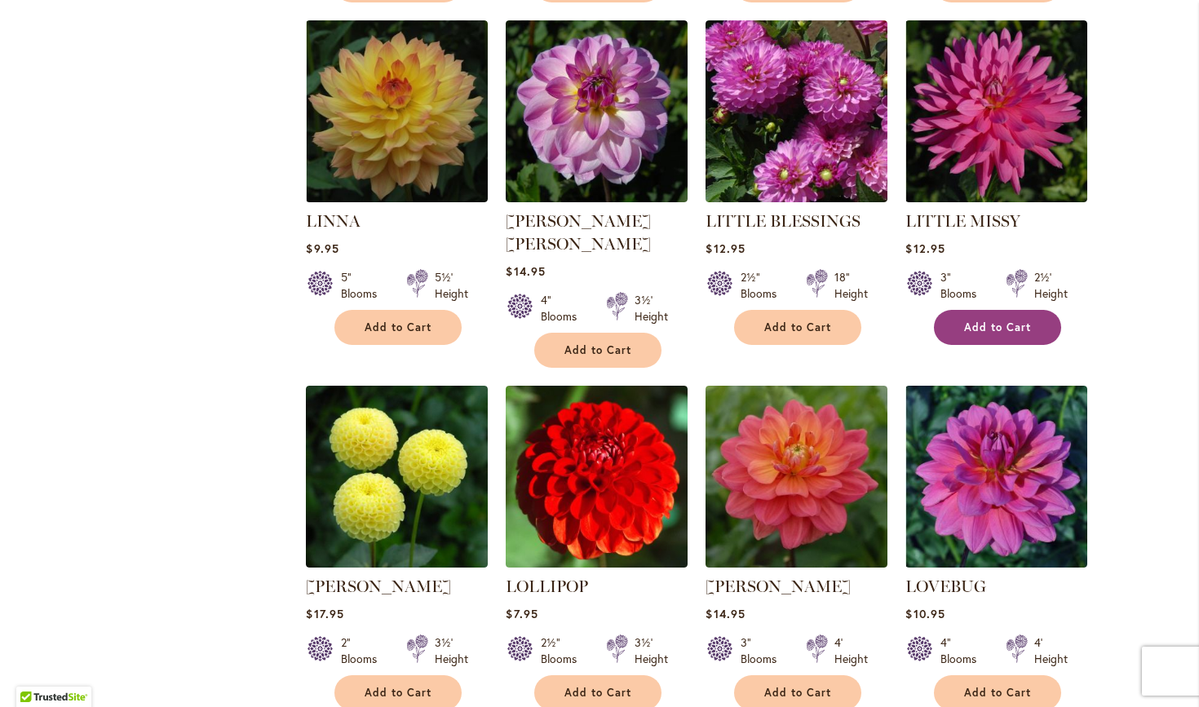
click at [981, 321] on span "Add to Cart" at bounding box center [997, 328] width 67 height 14
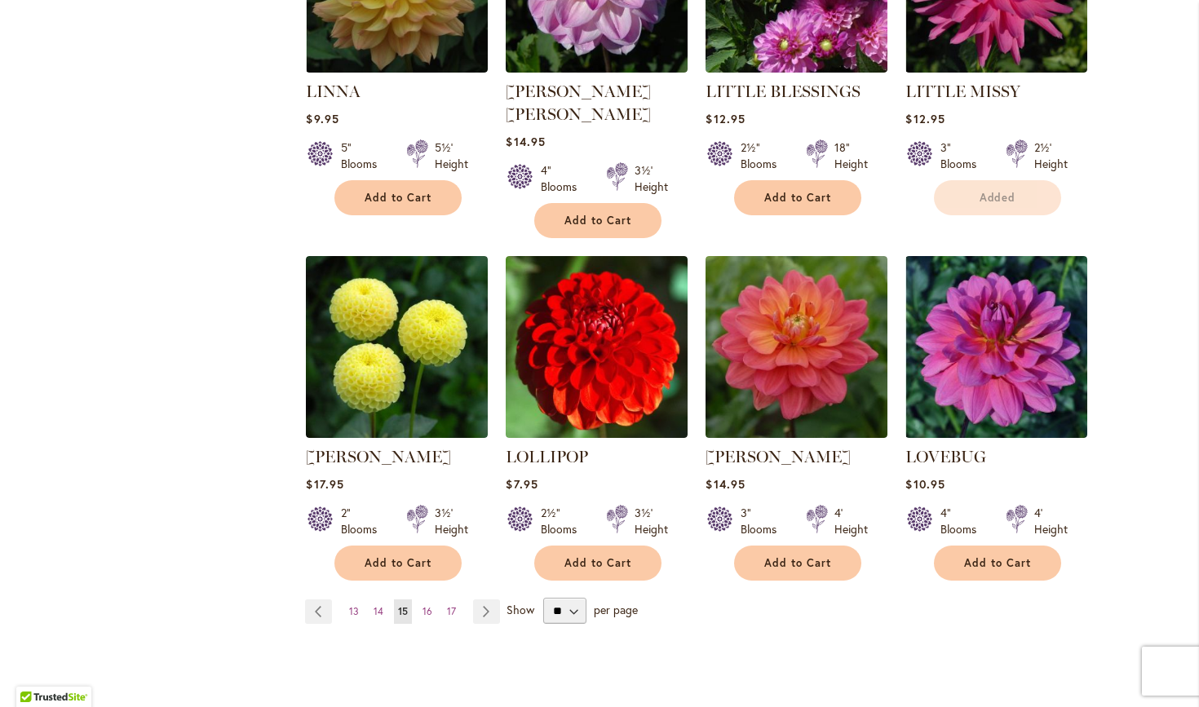
scroll to position [1241, 0]
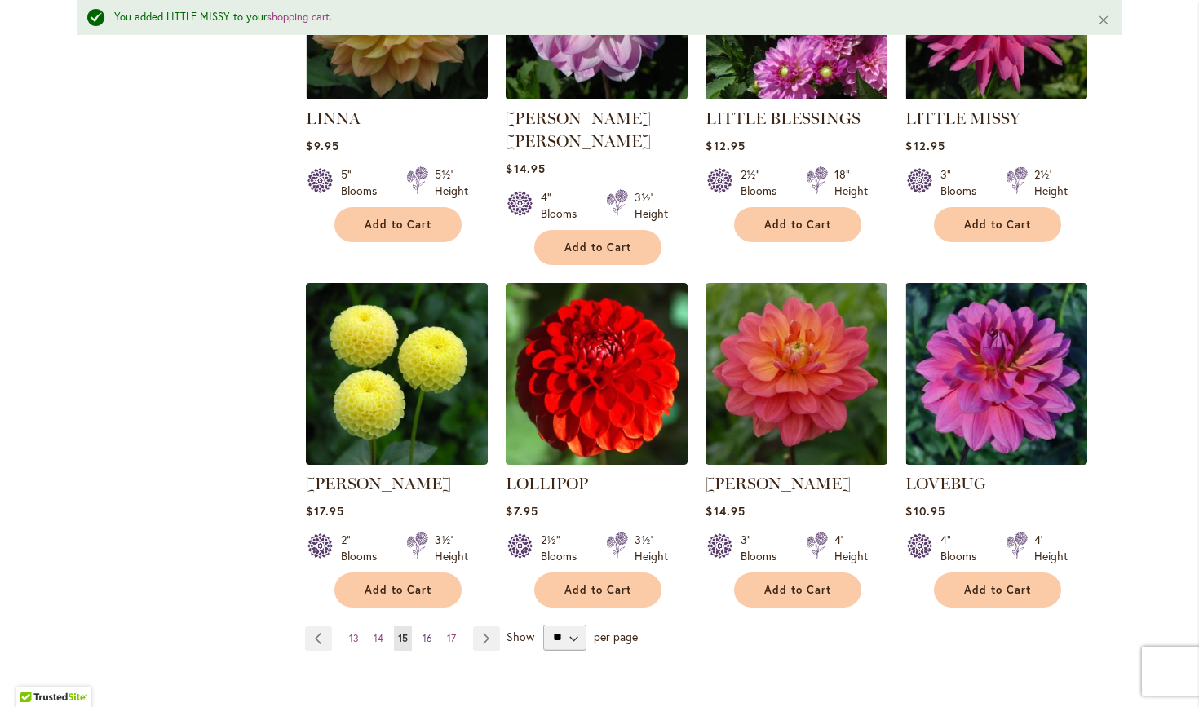
click at [419, 627] on link "Page 16" at bounding box center [427, 639] width 18 height 24
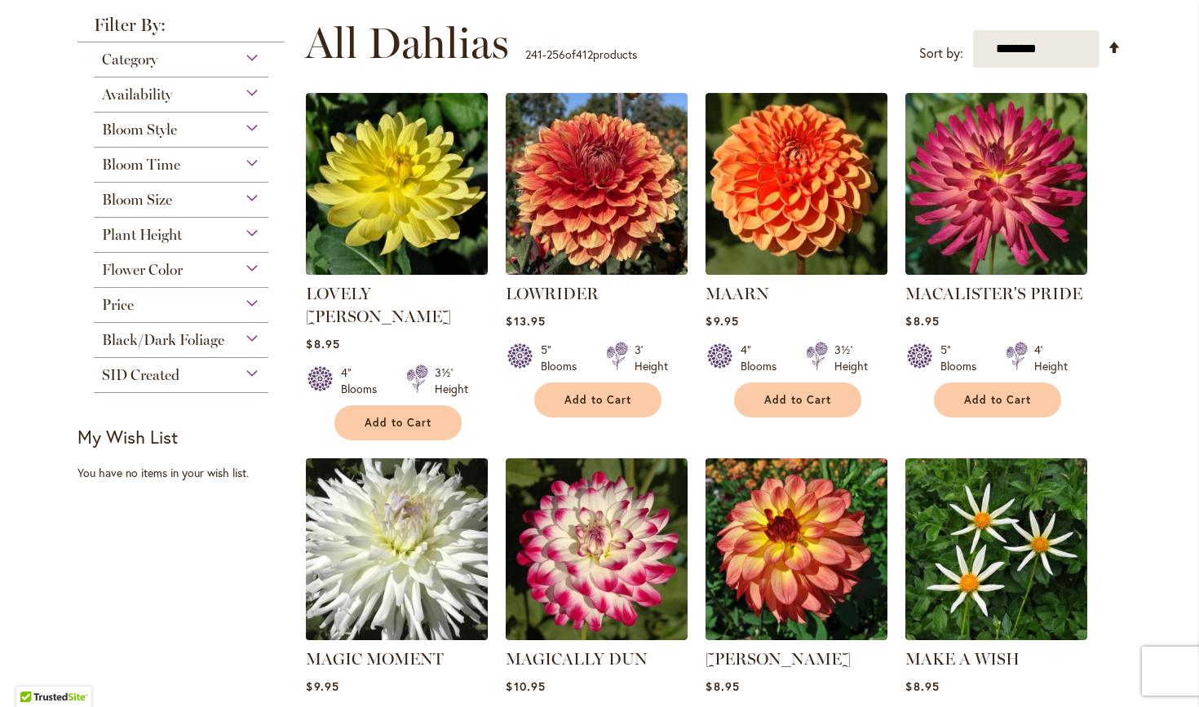
scroll to position [319, 0]
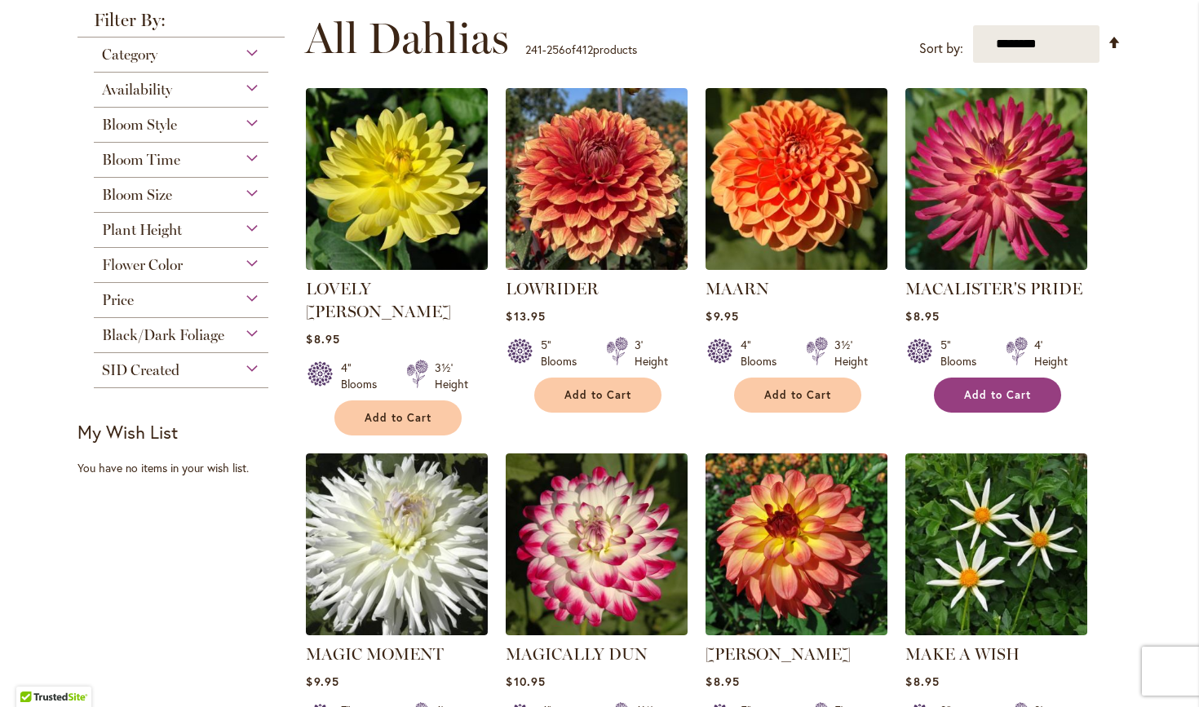
click at [988, 394] on span "Add to Cart" at bounding box center [997, 395] width 67 height 14
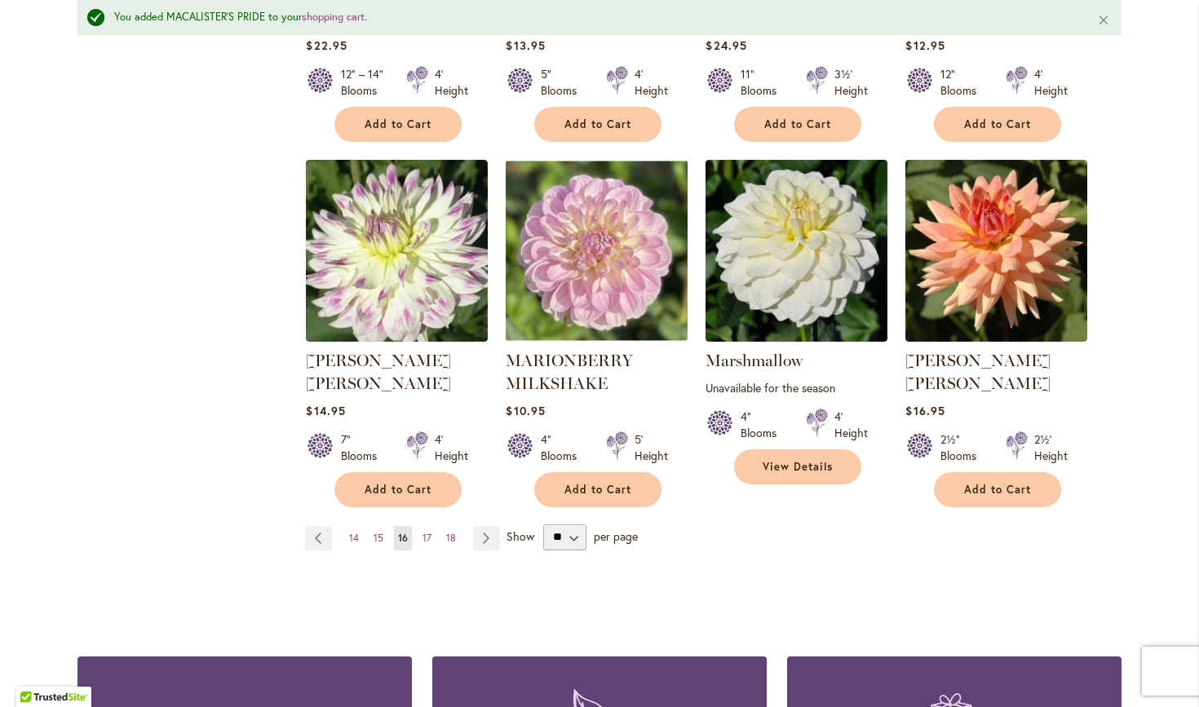
scroll to position [1360, 0]
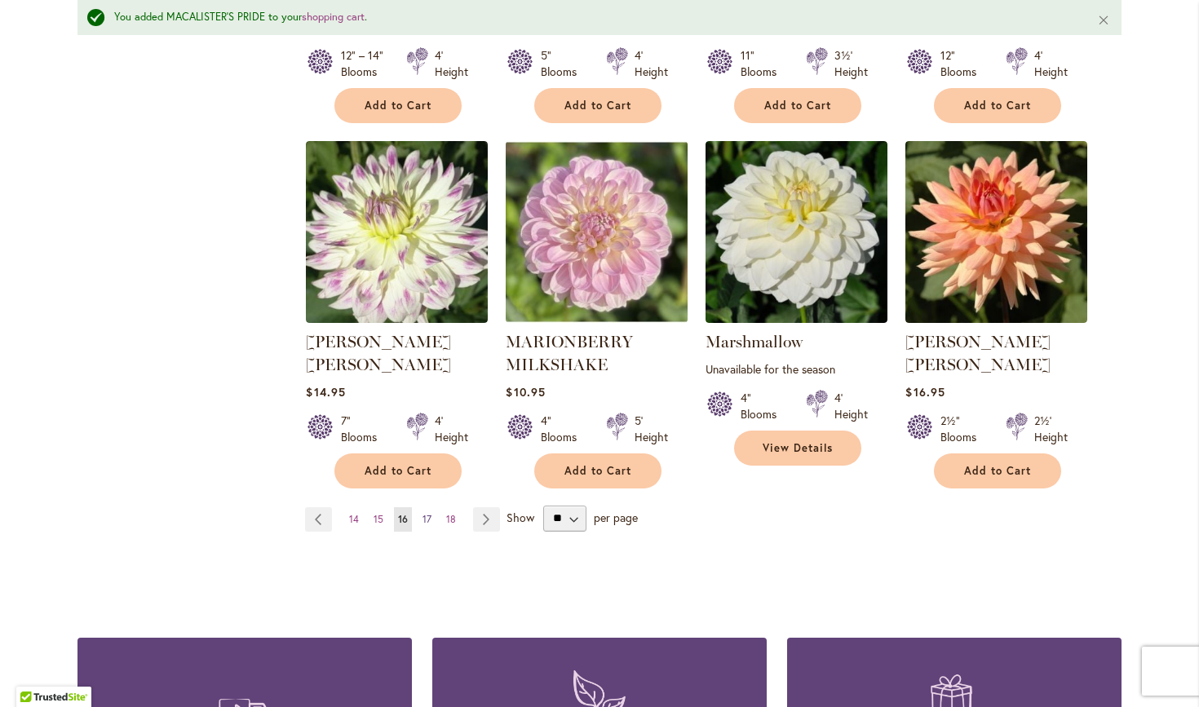
click at [427, 513] on span "17" at bounding box center [427, 519] width 9 height 12
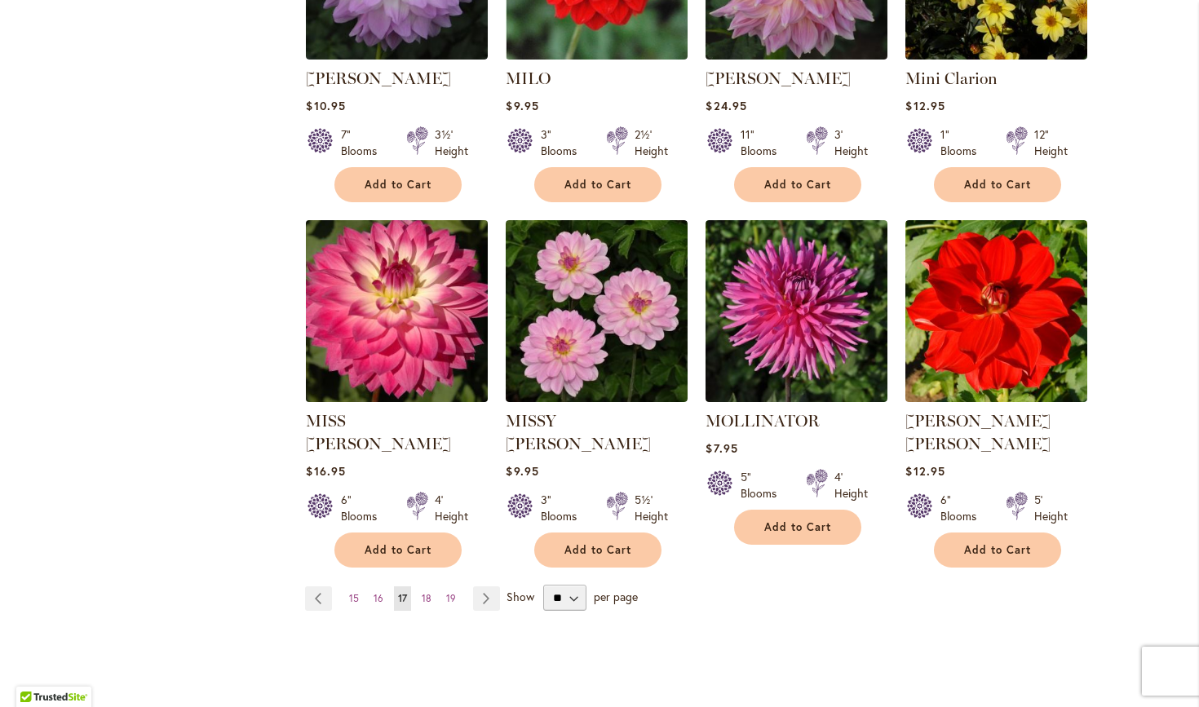
scroll to position [1213, 0]
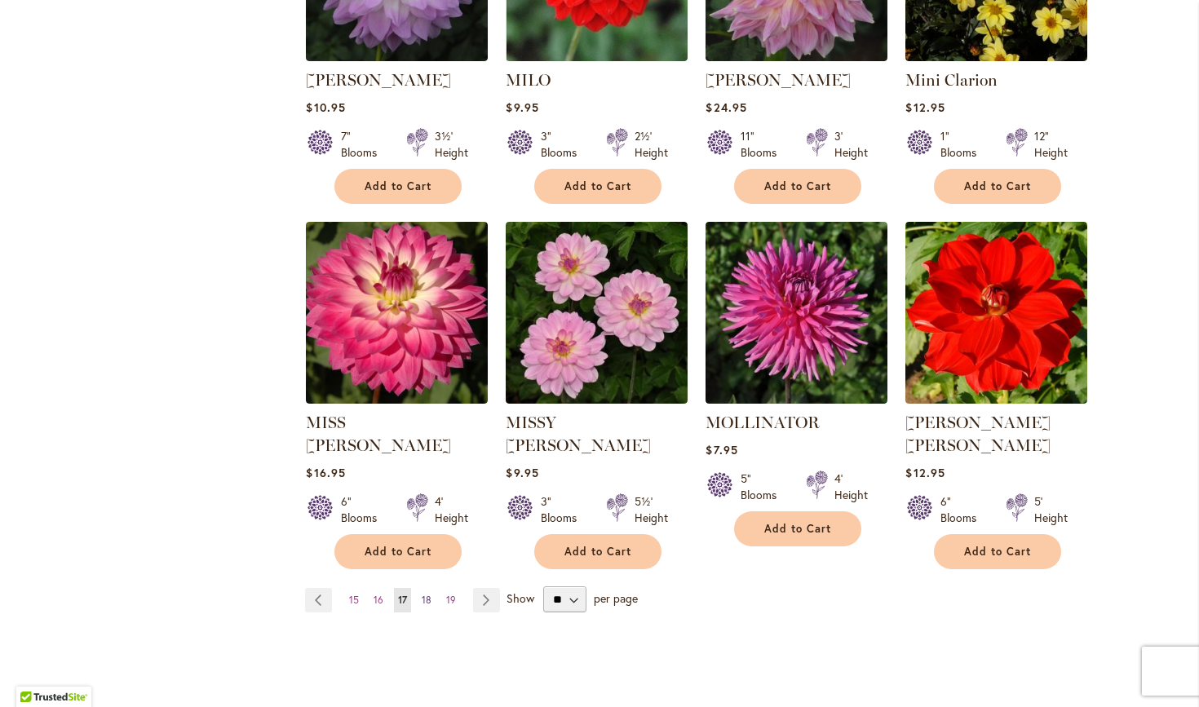
click at [427, 588] on link "Page 18" at bounding box center [427, 600] width 18 height 24
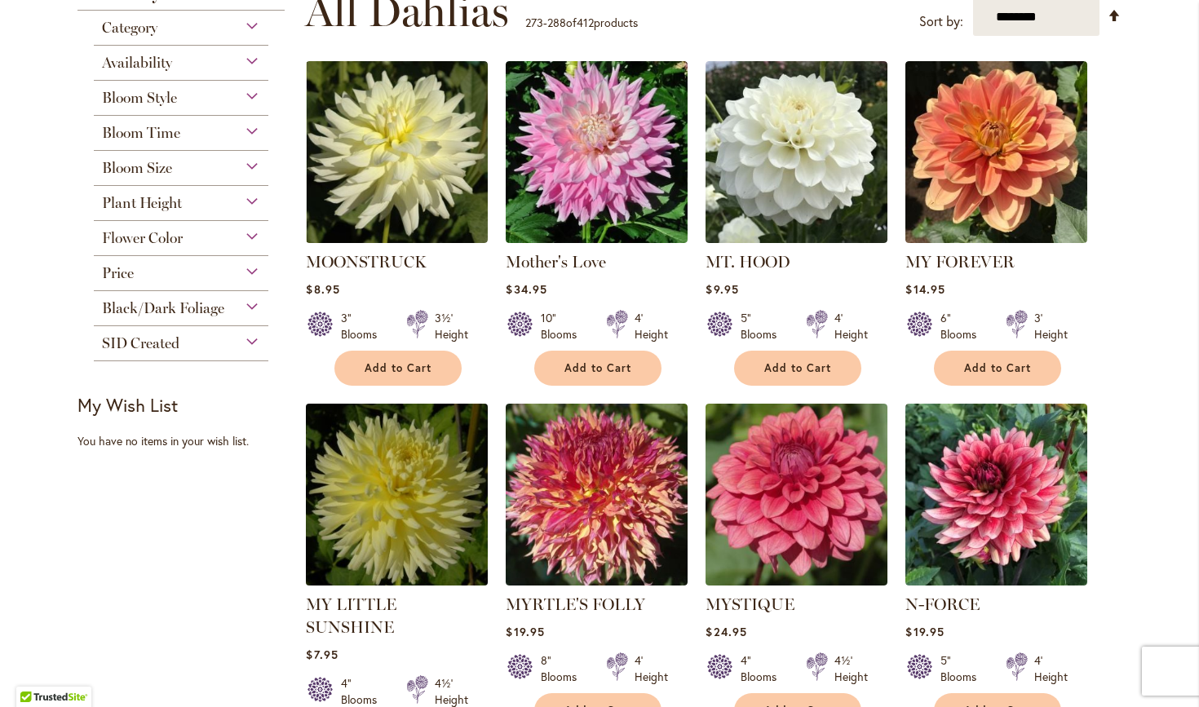
scroll to position [358, 0]
